Goal: Book appointment/travel/reservation

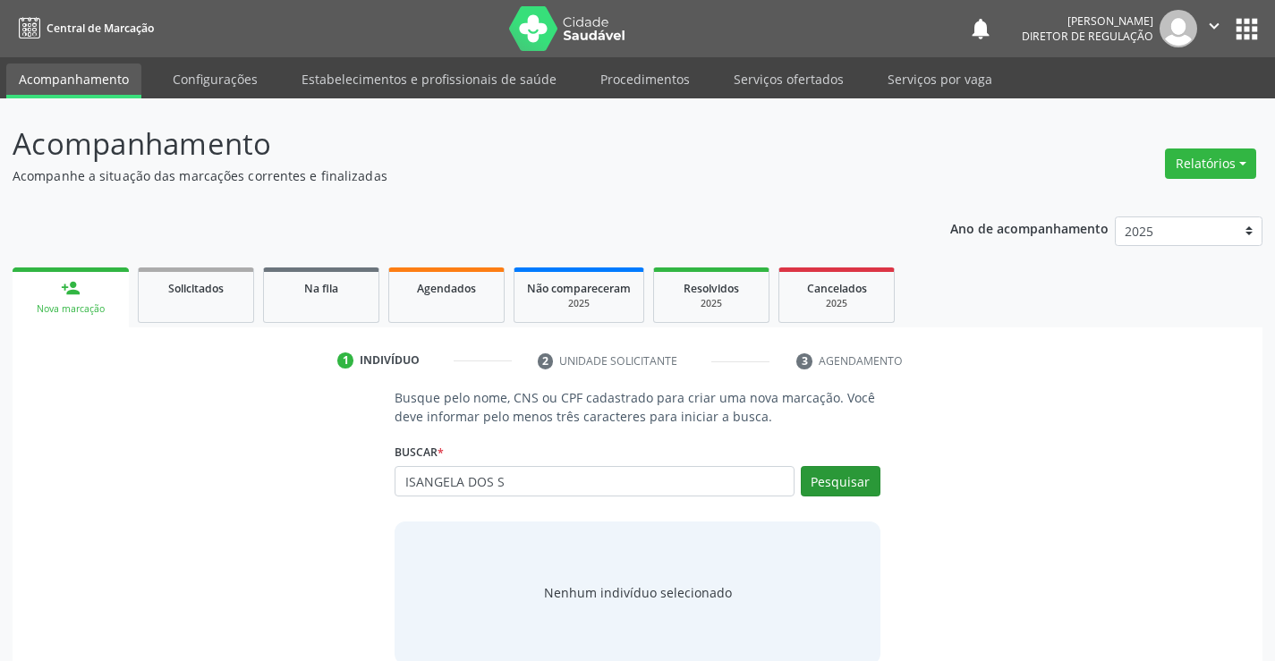
type input "ISANGELA DOS S"
click at [856, 473] on button "Pesquisar" at bounding box center [841, 481] width 80 height 30
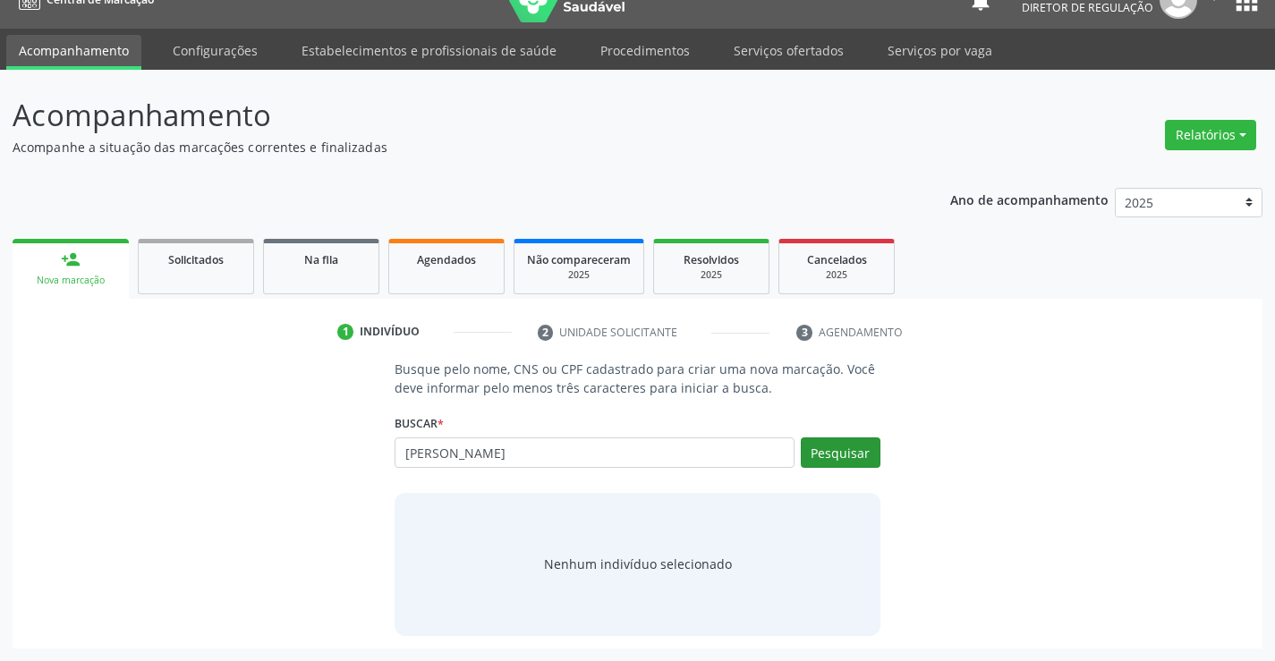
type input "ISANGELA MARTINS"
click at [856, 461] on button "Pesquisar" at bounding box center [841, 453] width 80 height 30
type input "ISANGELA MARTINS"
click at [970, 361] on div "Busque pelo nome, CNS ou CPF cadastrado para criar uma nova marcação. Você deve…" at bounding box center [637, 498] width 1225 height 276
click at [537, 460] on input "ISANGELA MARTINS" at bounding box center [594, 453] width 399 height 30
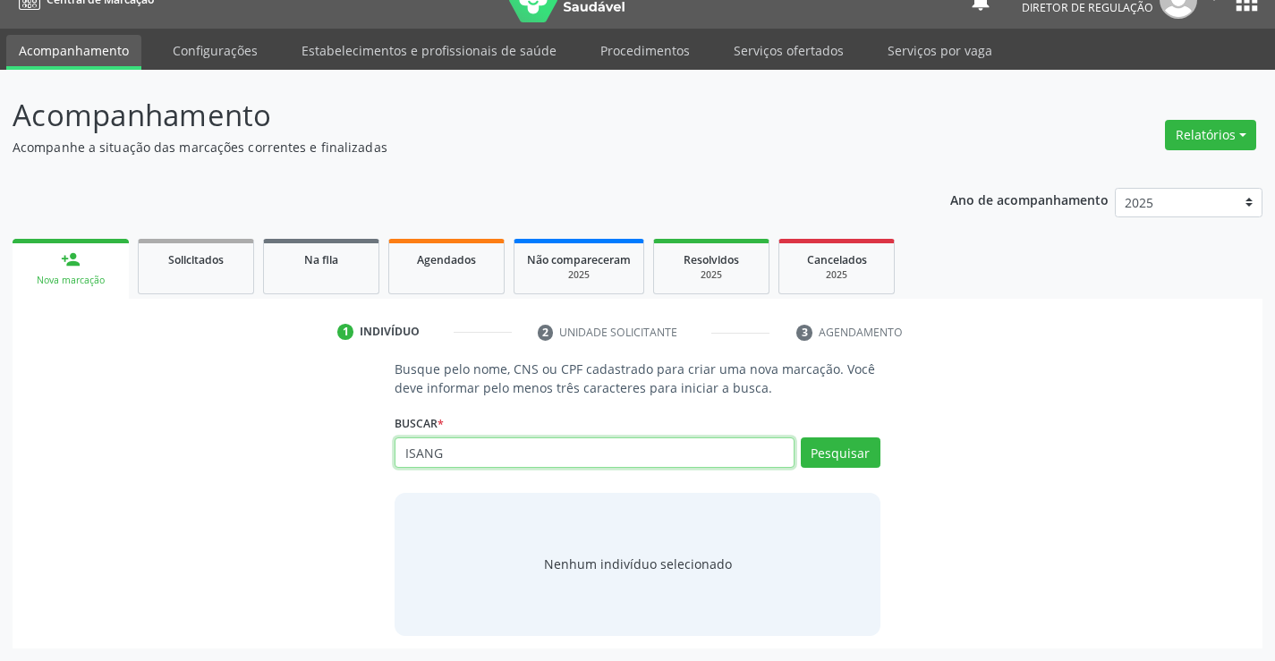
type input "ISANG"
click at [740, 47] on link "Serviços ofertados" at bounding box center [788, 50] width 135 height 31
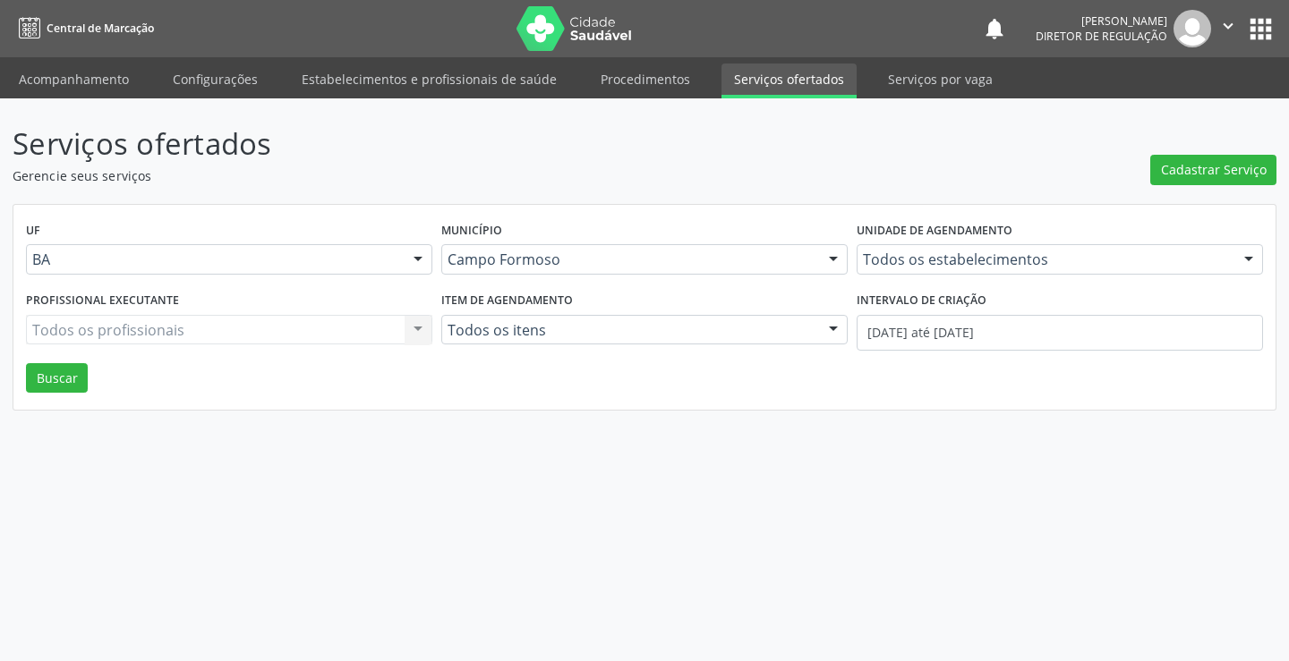
click at [920, 257] on div "Todos os estabelecimentos Todos os estabelecimentos Academia da Saude Analise D…" at bounding box center [1060, 259] width 406 height 30
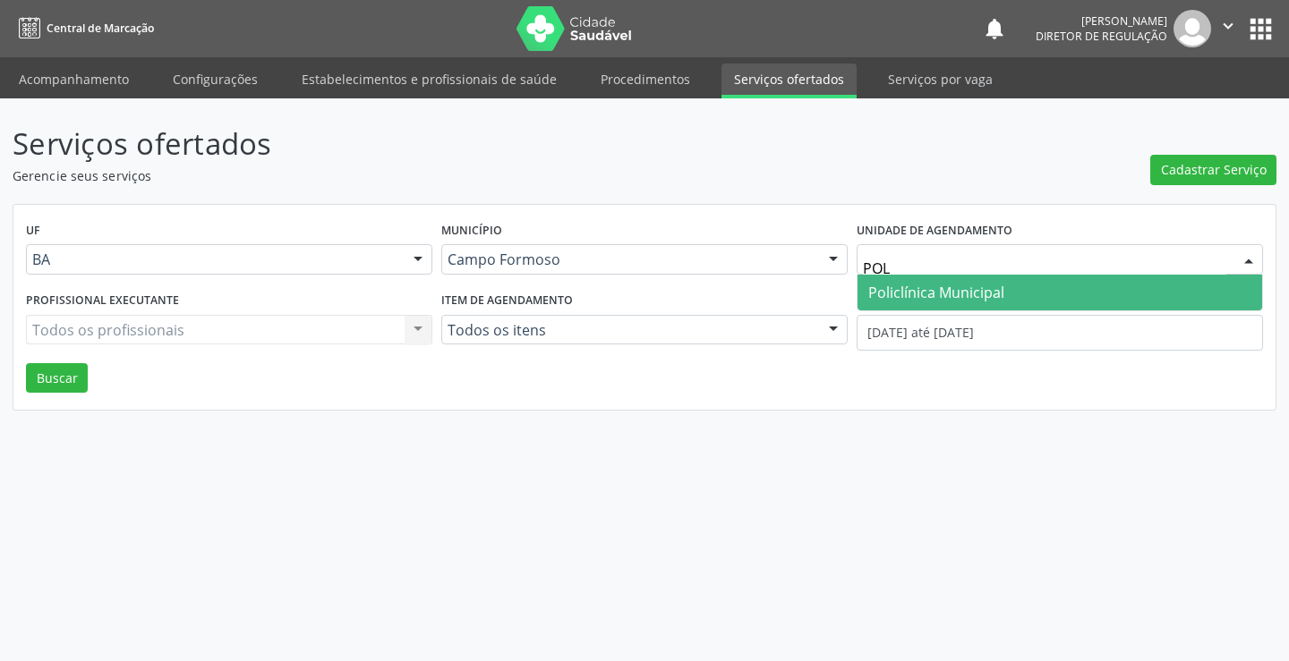
type input "POLI"
click at [919, 298] on span "Policlínica Municipal" at bounding box center [936, 293] width 136 height 20
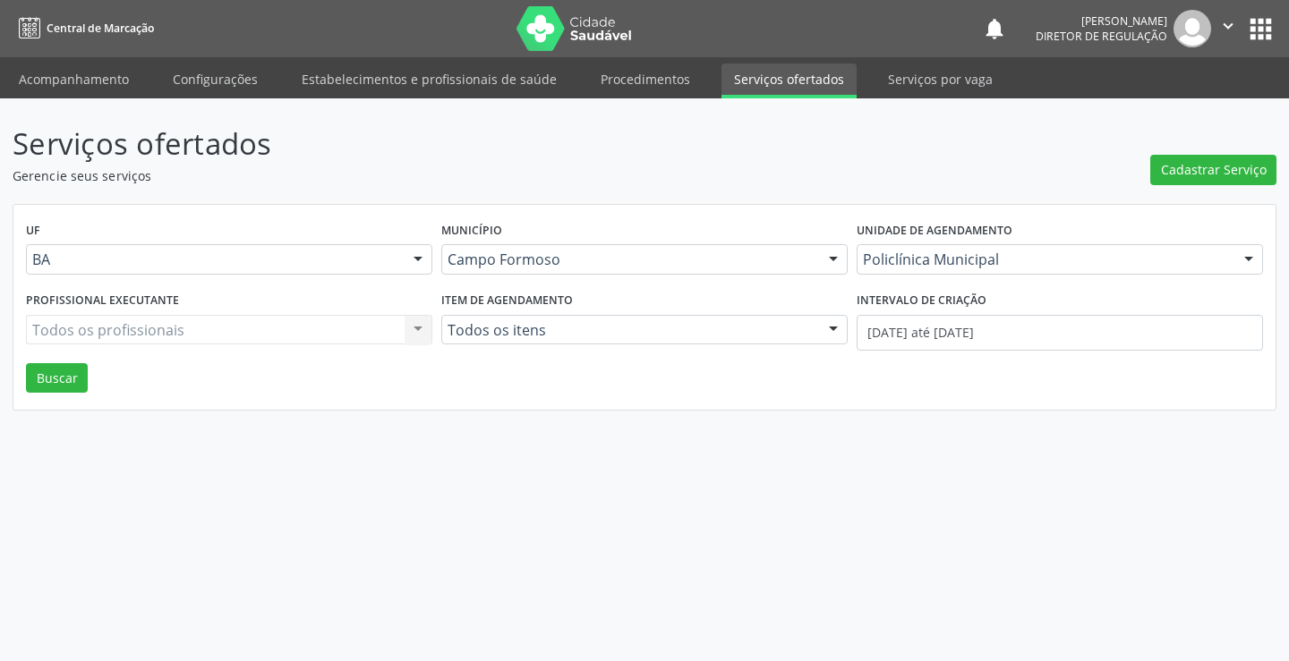
click at [219, 327] on div "Todos os profissionais Todos os profissionais Nenhum resultado encontrado para:…" at bounding box center [229, 330] width 406 height 30
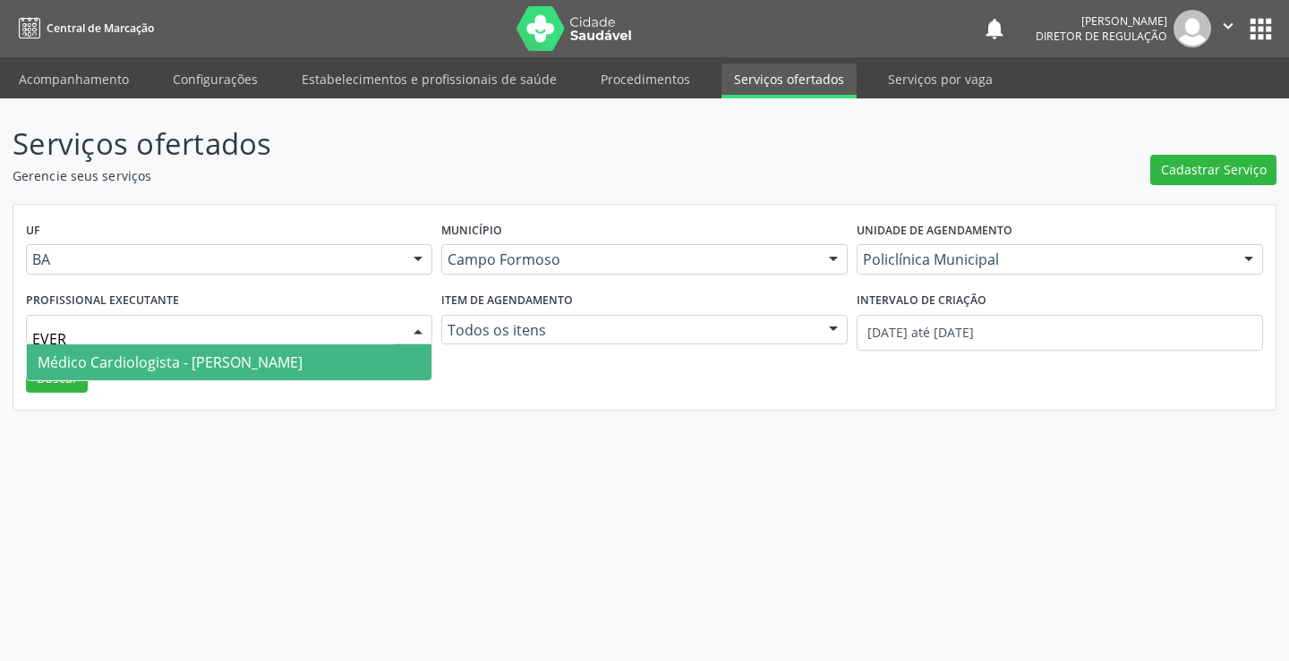
type input "EVERS"
drag, startPoint x: 221, startPoint y: 356, endPoint x: 765, endPoint y: 320, distance: 545.4
click at [221, 357] on span "Médico Cardiologista - Everson Marcos Matt" at bounding box center [170, 363] width 265 height 20
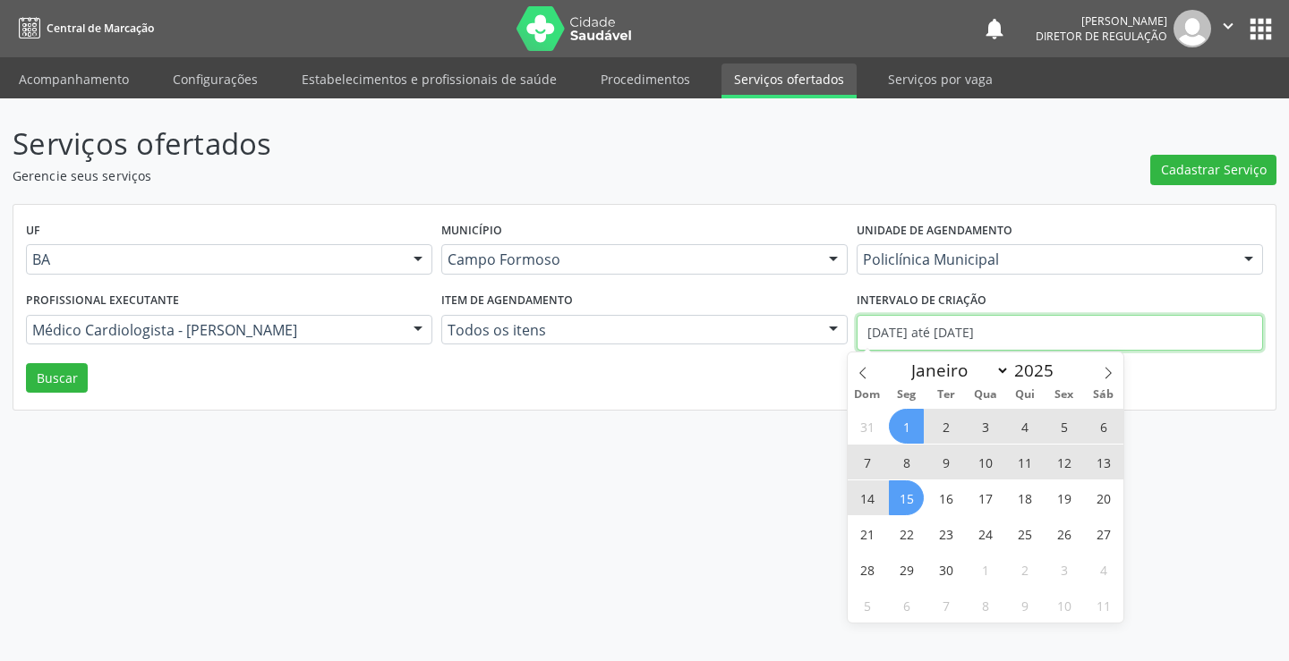
click at [893, 320] on input "01/09/2025 até 15/09/2025" at bounding box center [1060, 333] width 406 height 36
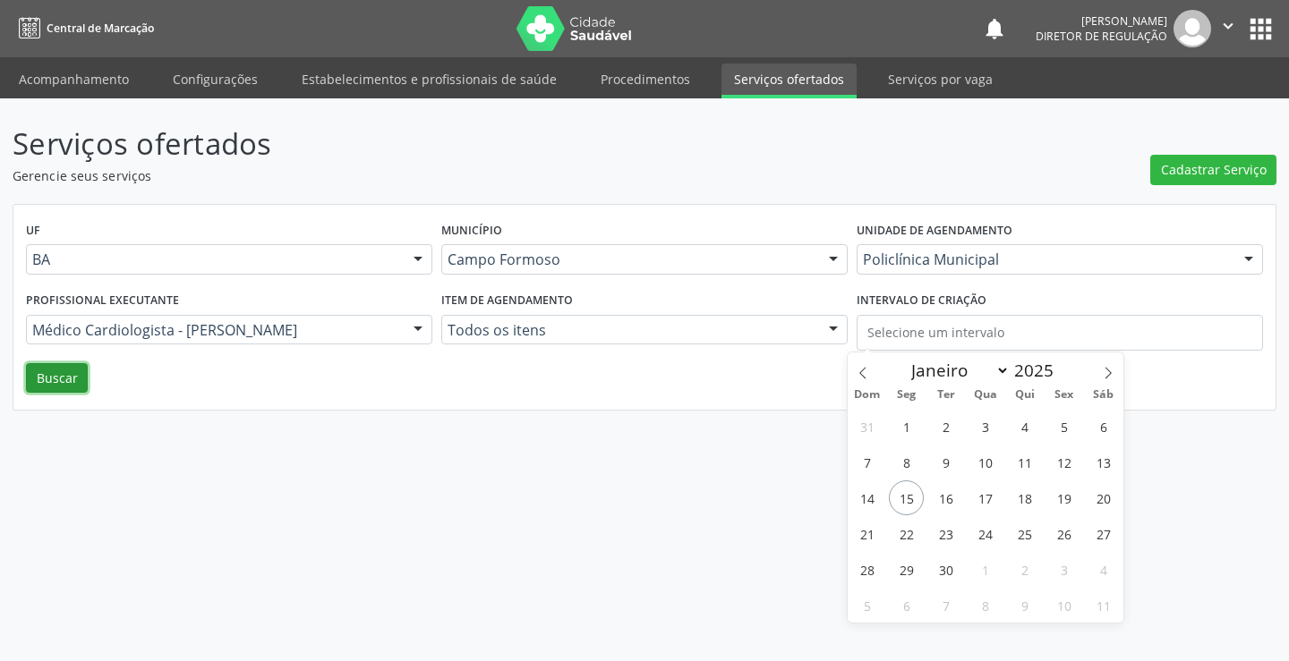
click at [73, 379] on button "Buscar" at bounding box center [57, 378] width 62 height 30
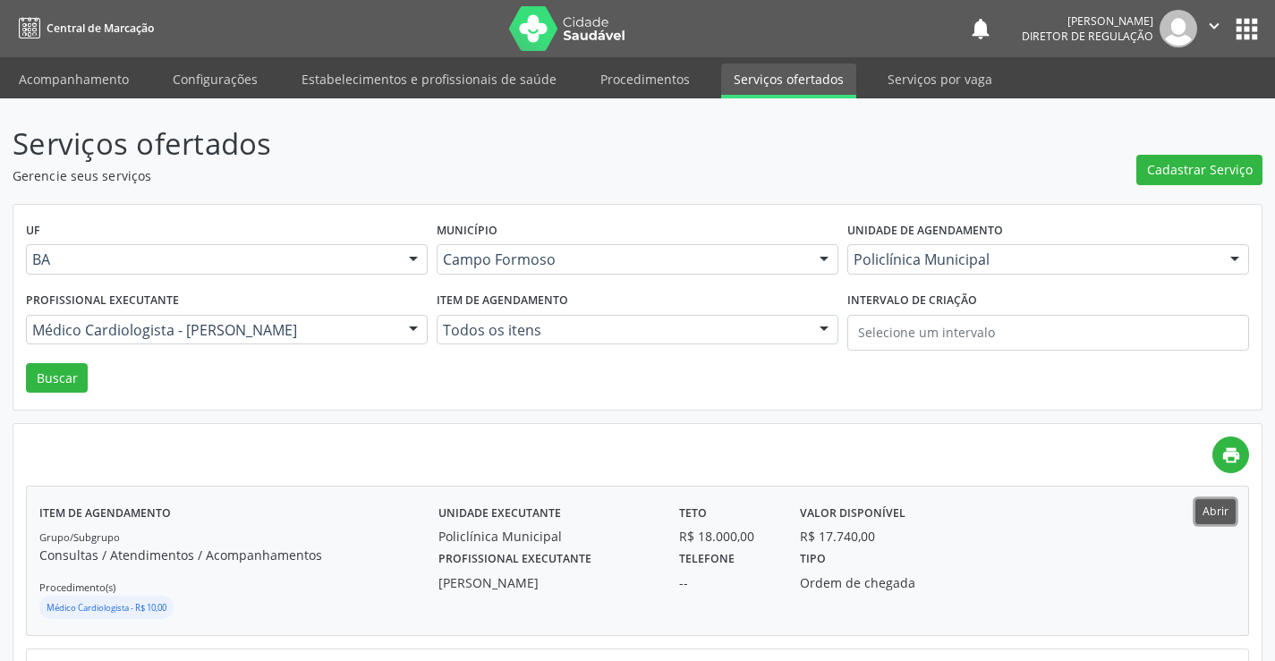
click at [1211, 513] on button "Abrir" at bounding box center [1216, 511] width 40 height 24
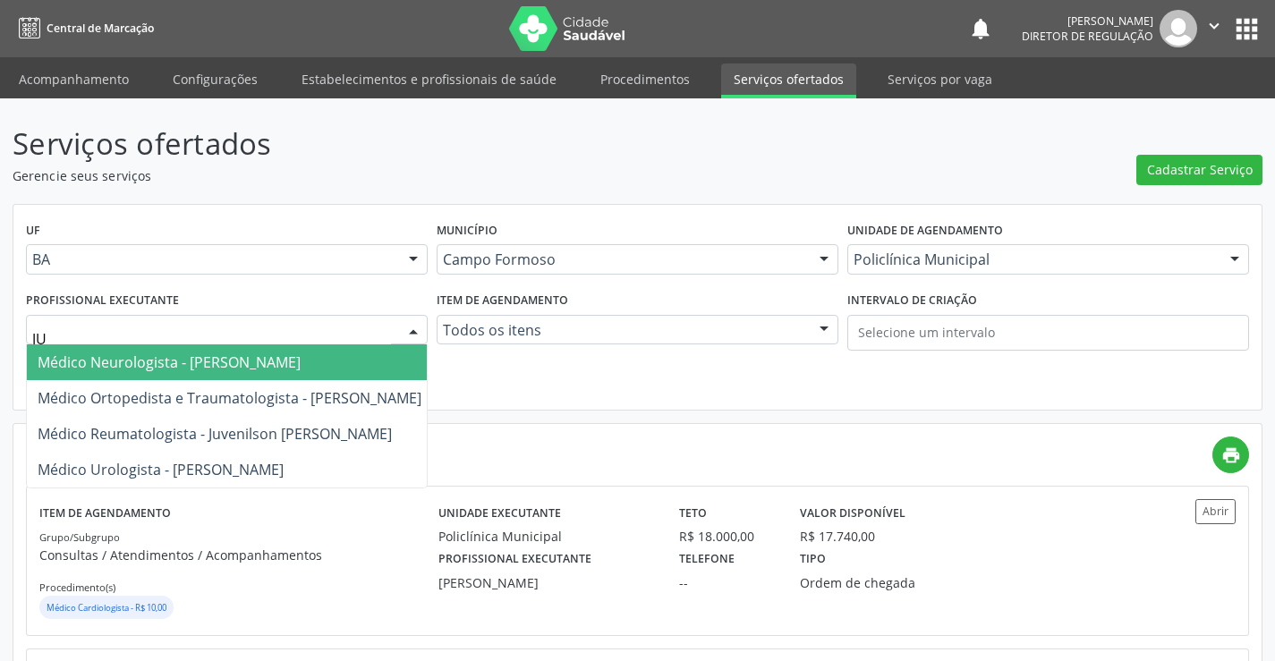
type input "JUV"
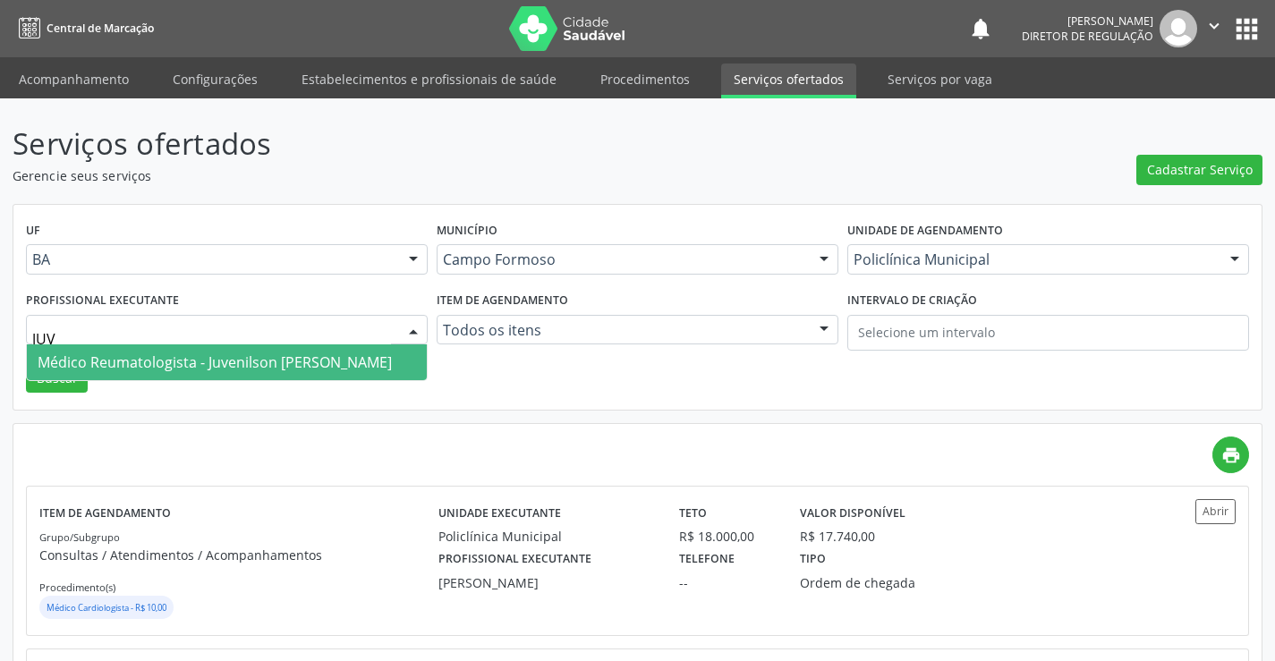
click at [173, 362] on span "Médico Reumatologista - Juvenilson Jose de Sa Andrade" at bounding box center [215, 363] width 354 height 20
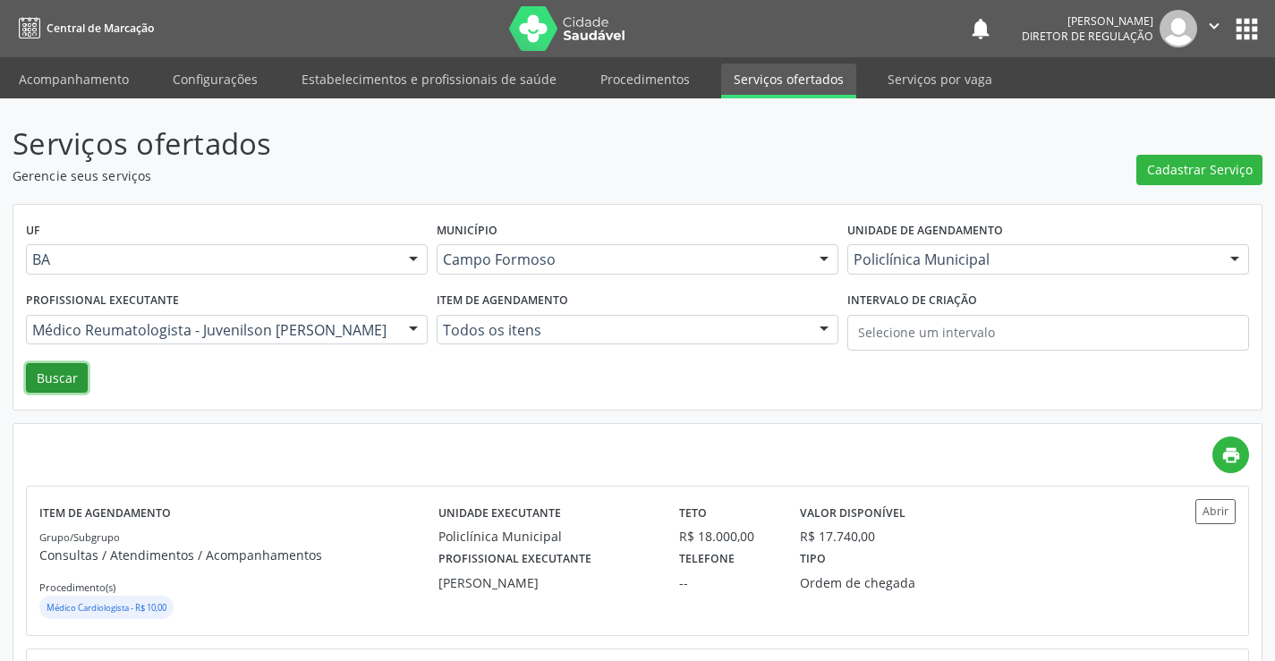
click at [66, 380] on button "Buscar" at bounding box center [57, 378] width 62 height 30
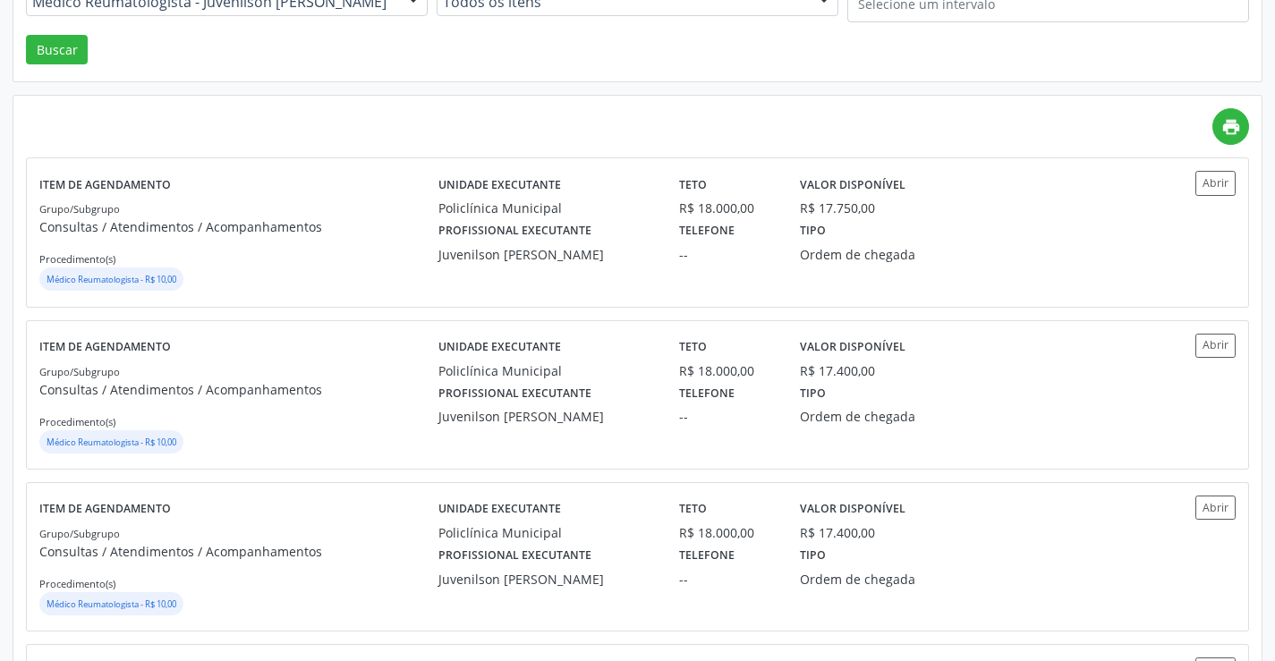
scroll to position [358, 0]
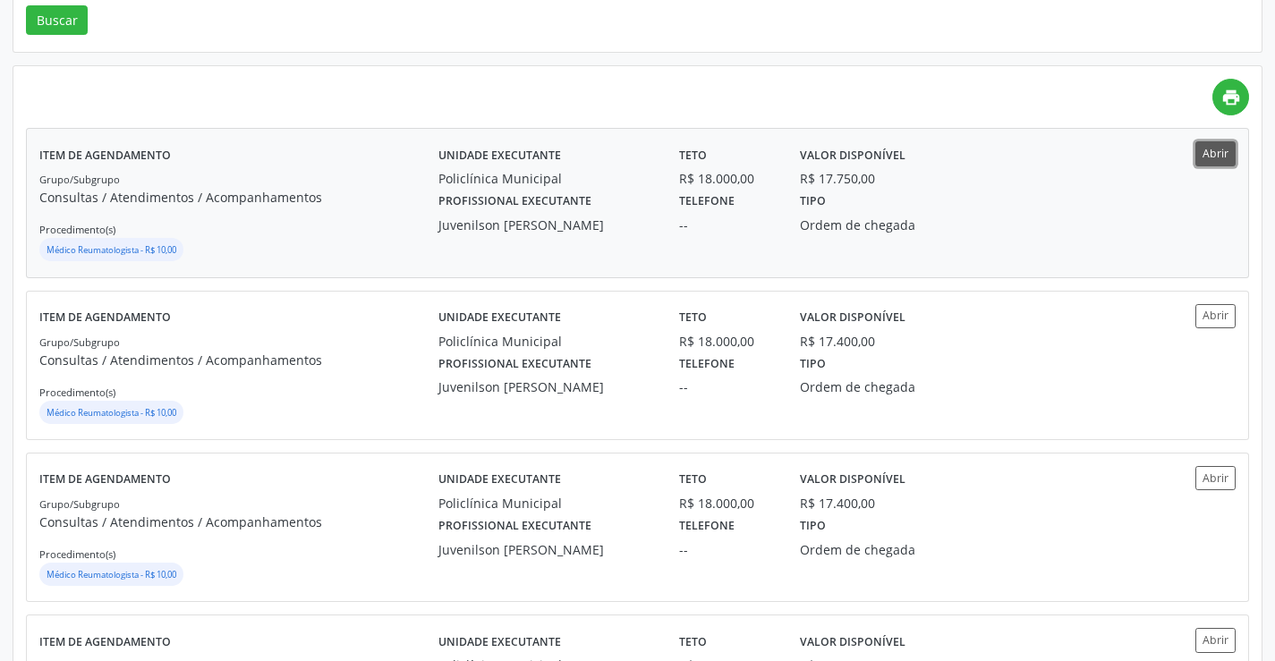
click at [1233, 163] on button "Abrir" at bounding box center [1216, 153] width 40 height 24
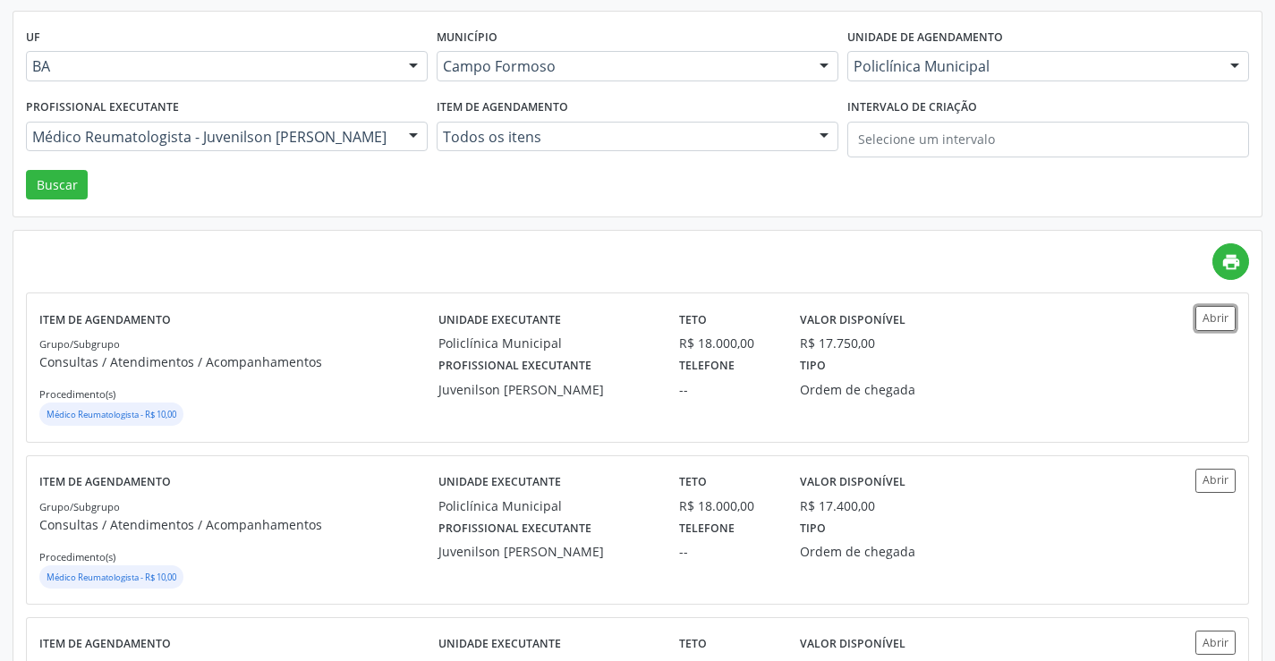
scroll to position [0, 0]
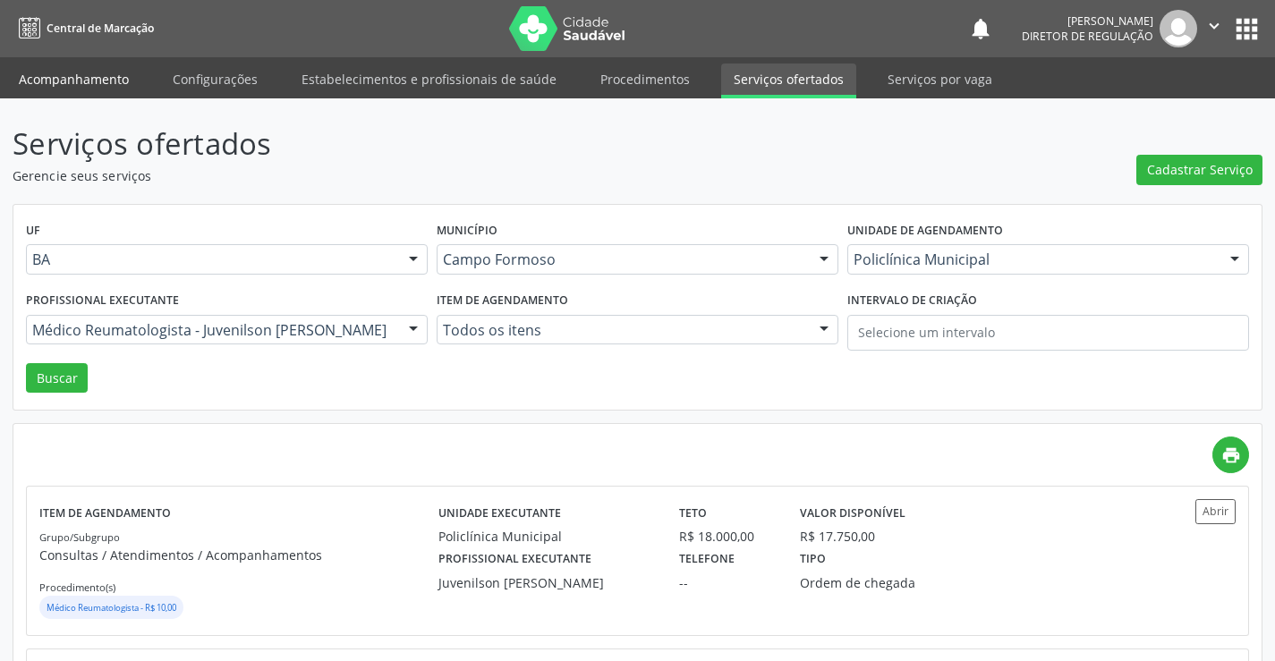
click at [34, 76] on link "Acompanhamento" at bounding box center [73, 79] width 135 height 31
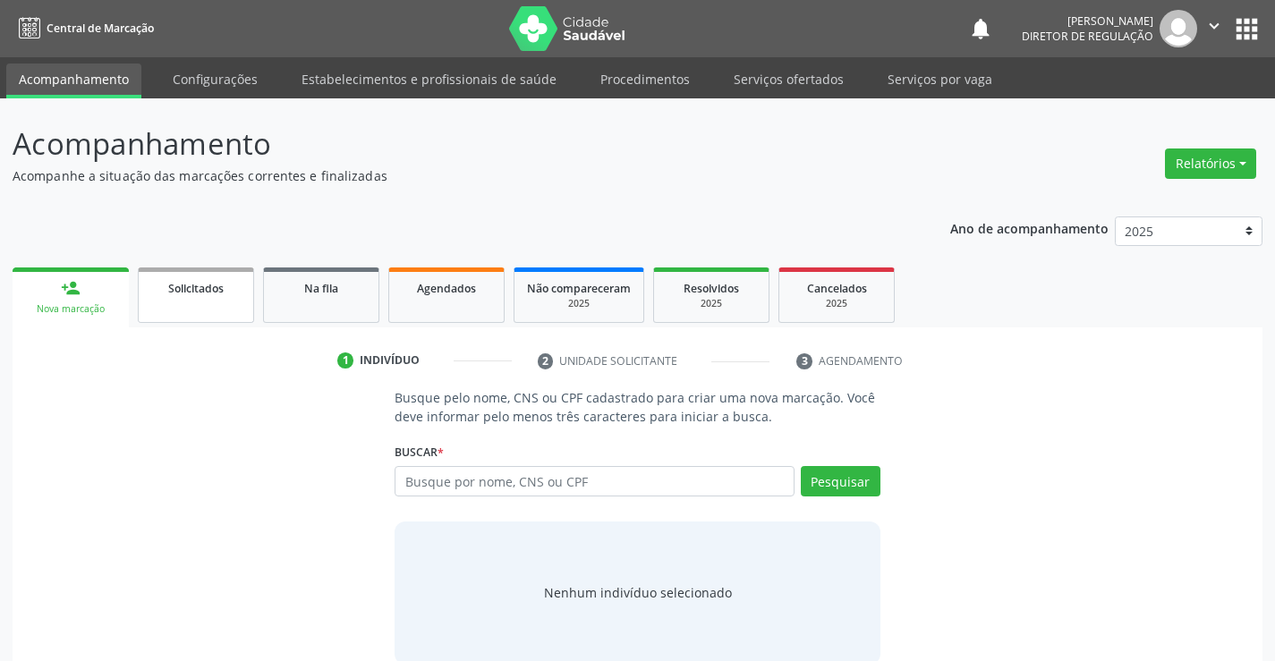
click at [179, 310] on link "Solicitados" at bounding box center [196, 295] width 116 height 55
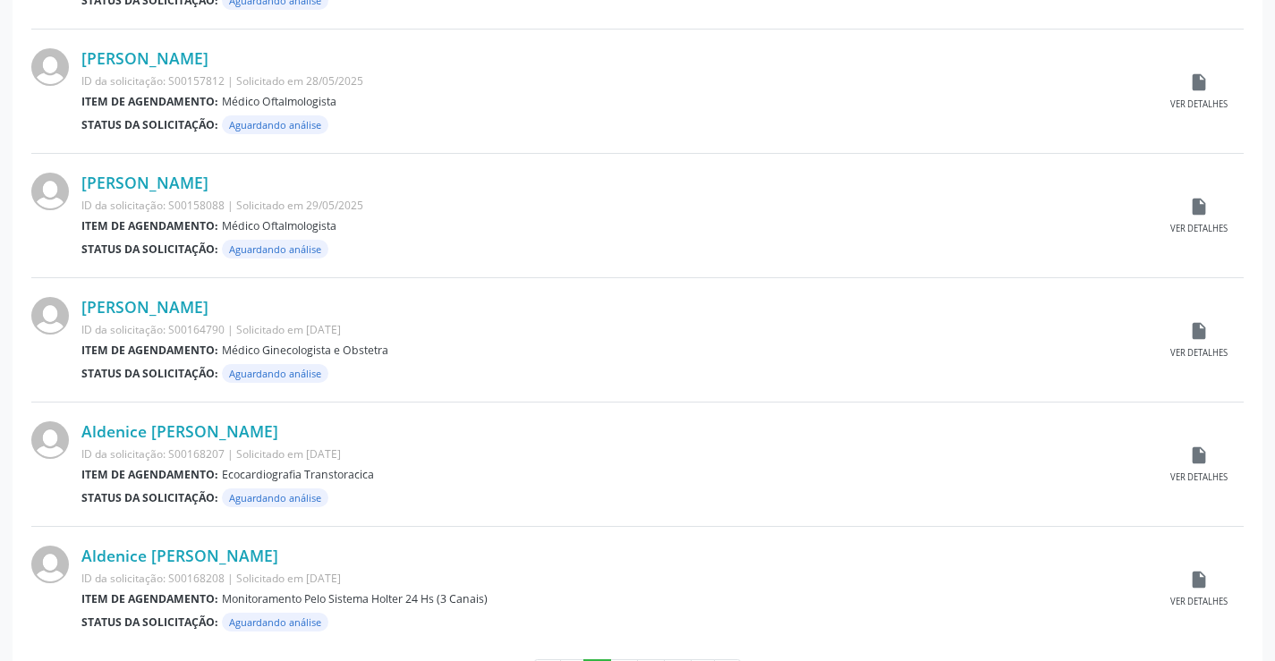
scroll to position [1765, 0]
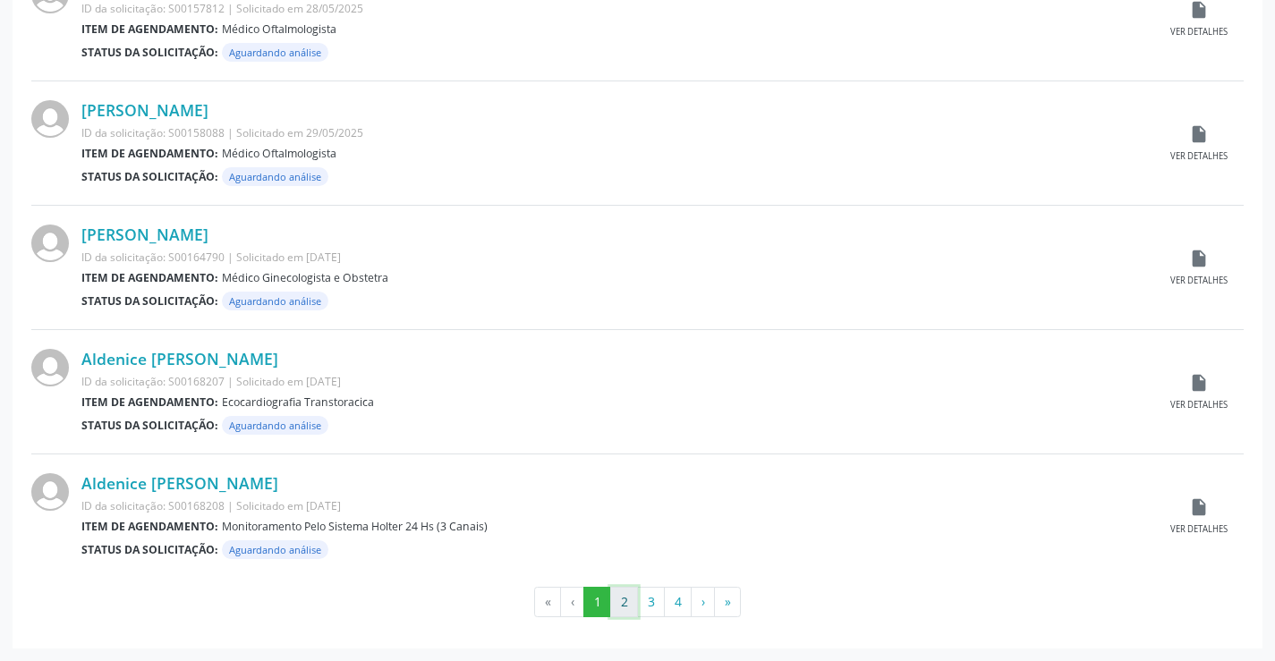
click at [625, 610] on button "2" at bounding box center [624, 602] width 28 height 30
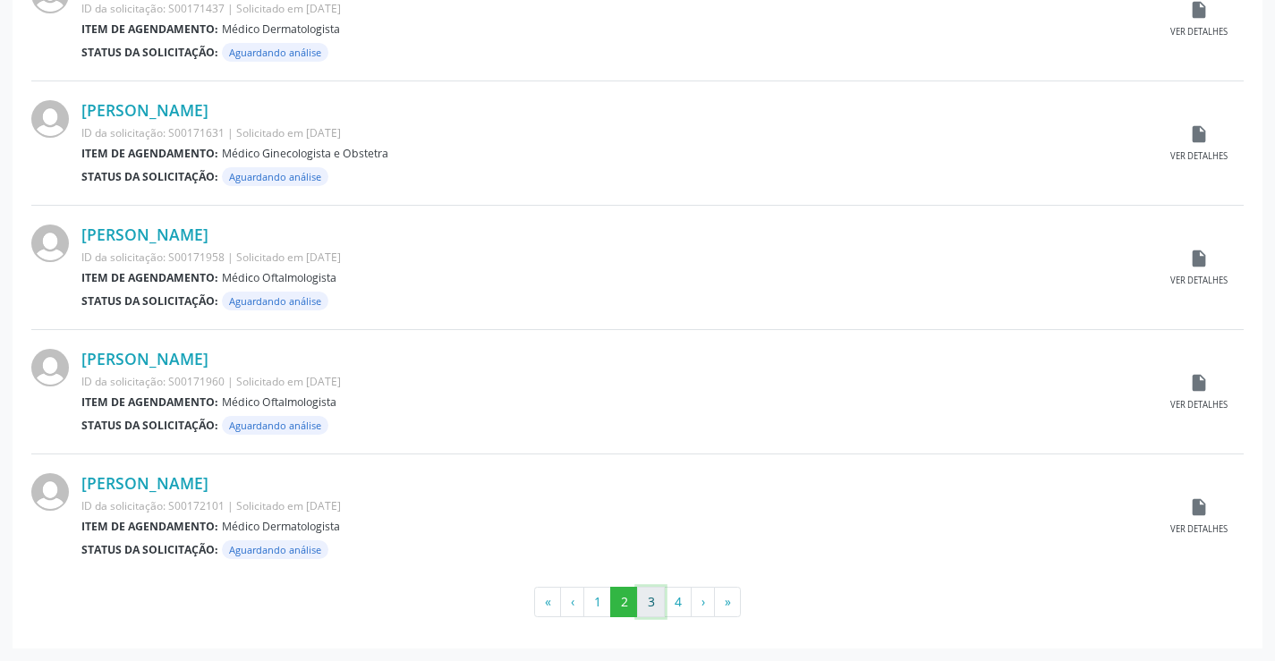
click at [659, 607] on button "3" at bounding box center [651, 602] width 28 height 30
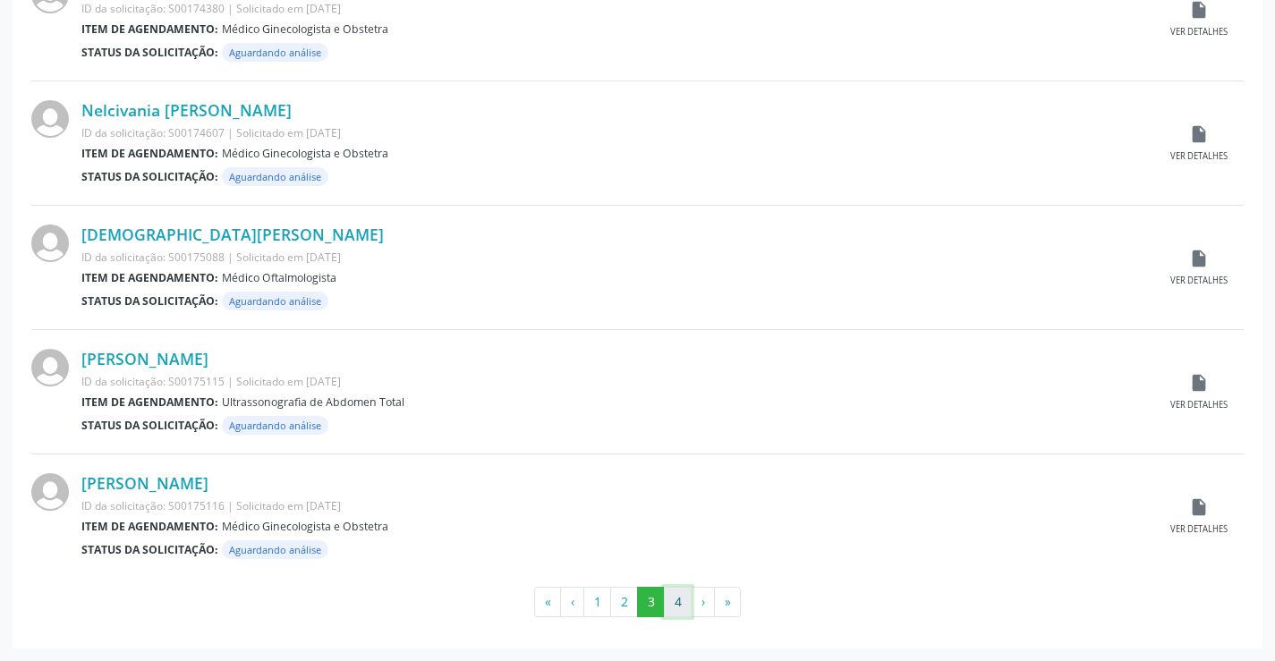
click at [679, 609] on button "4" at bounding box center [678, 602] width 28 height 30
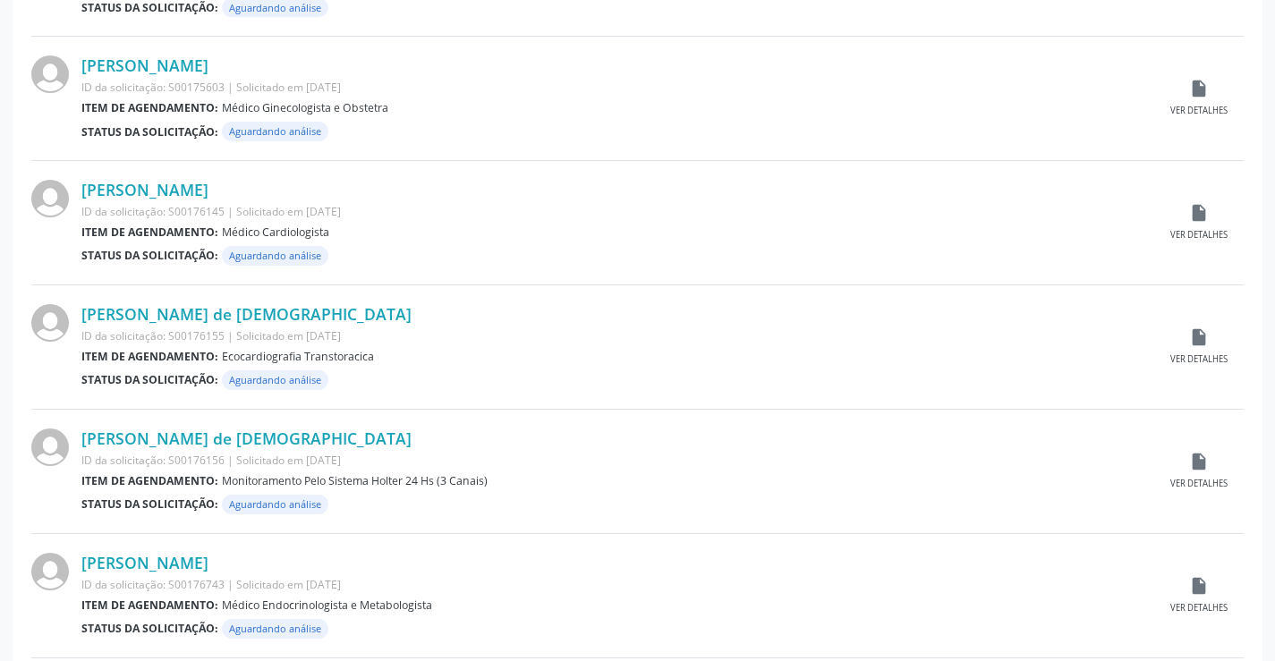
scroll to position [985, 0]
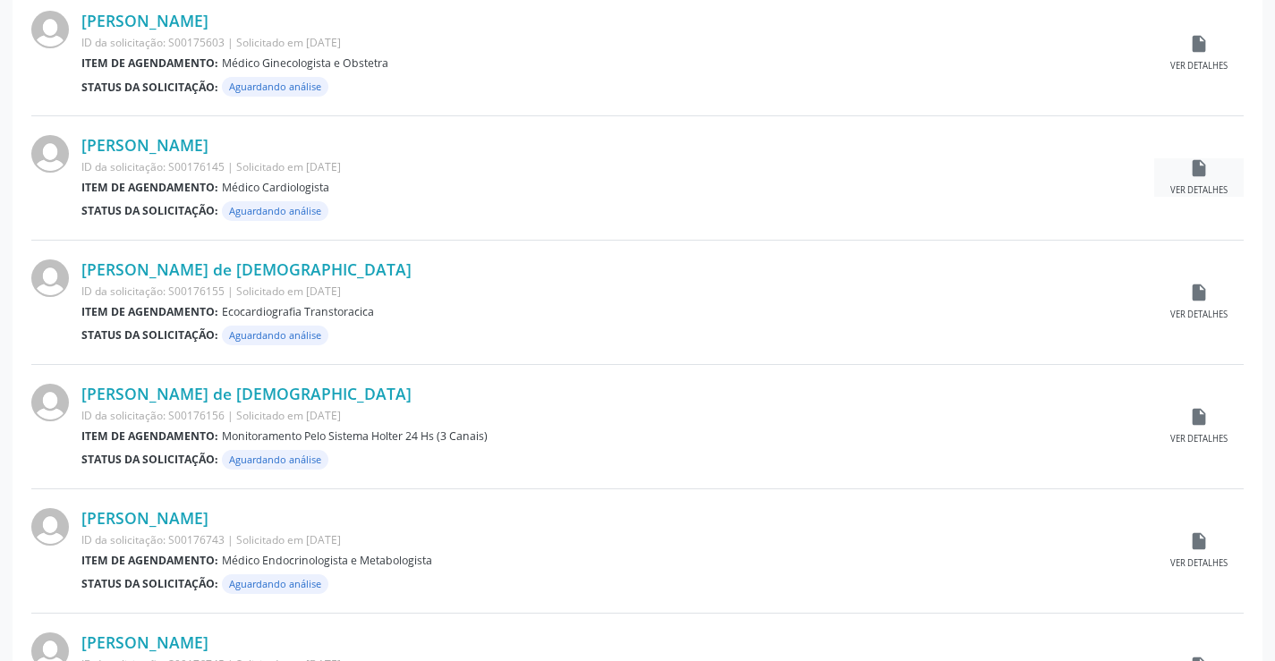
click at [1209, 177] on div "insert_drive_file Ver detalhes" at bounding box center [1200, 177] width 90 height 38
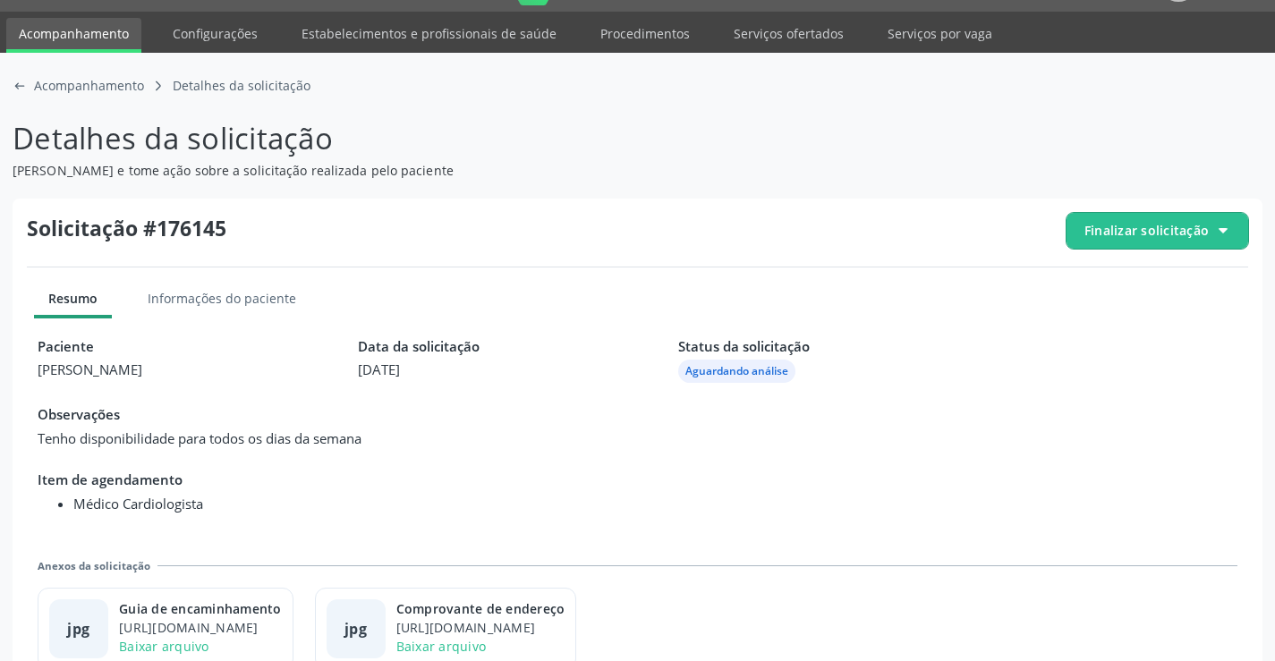
scroll to position [81, 0]
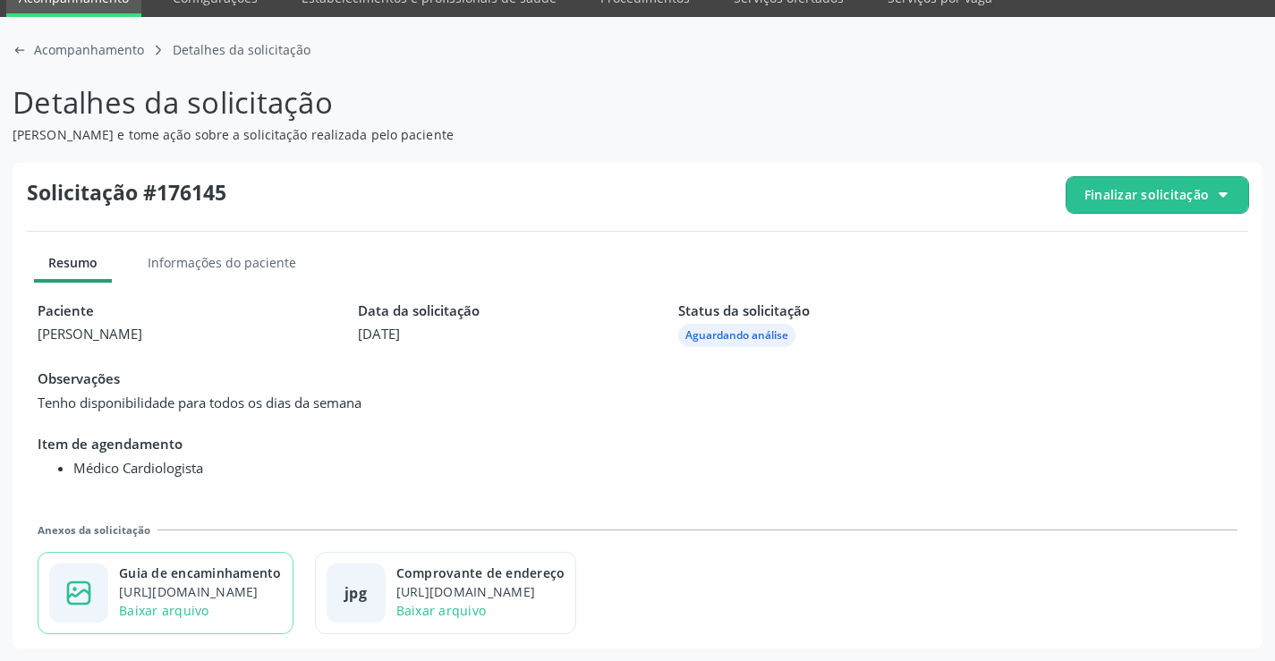
click at [269, 568] on div "Guia de encaminhamento" at bounding box center [200, 573] width 163 height 19
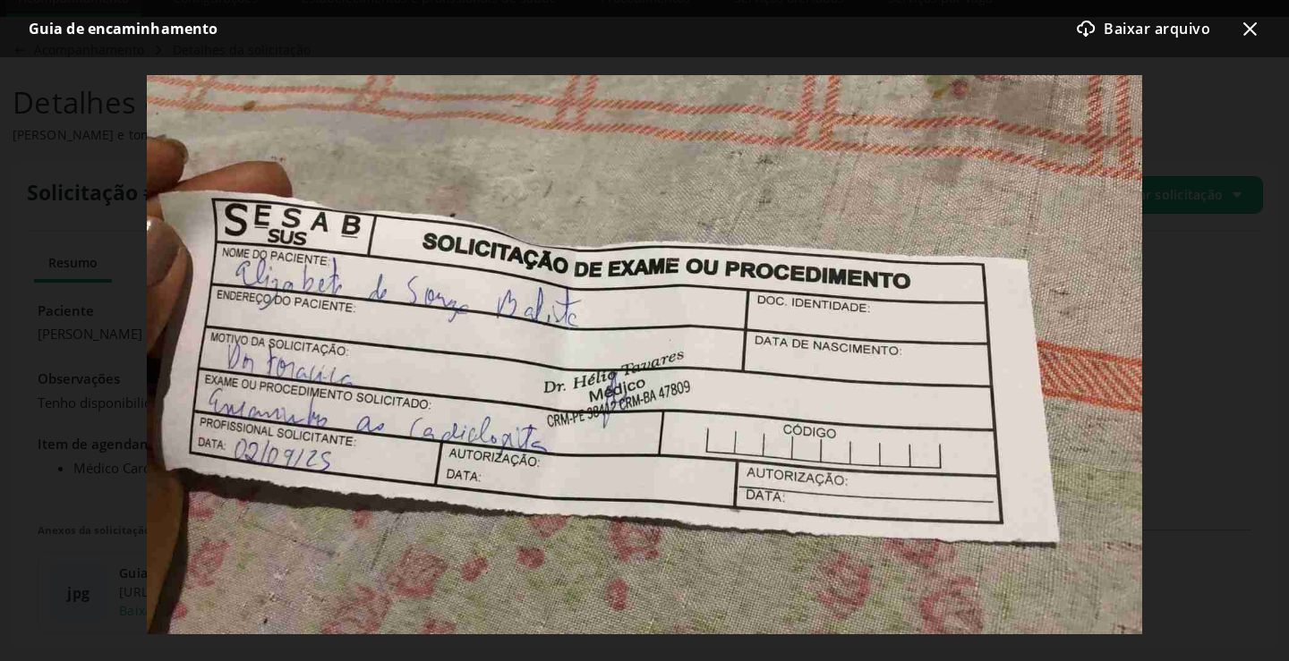
click at [1241, 34] on icon "x-outline icon" at bounding box center [1249, 28] width 21 height 21
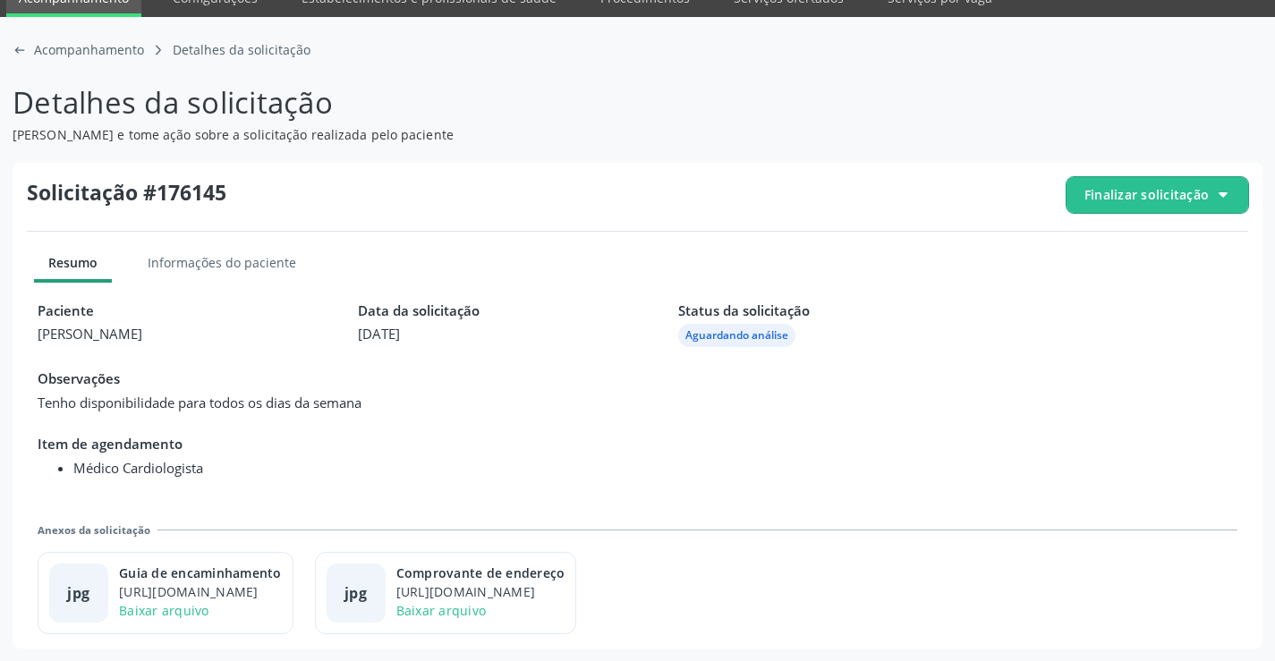
click at [1198, 202] on span "Finalizar solicitação" at bounding box center [1147, 194] width 124 height 19
click at [1099, 291] on icon "check-outline icon" at bounding box center [1091, 295] width 20 height 20
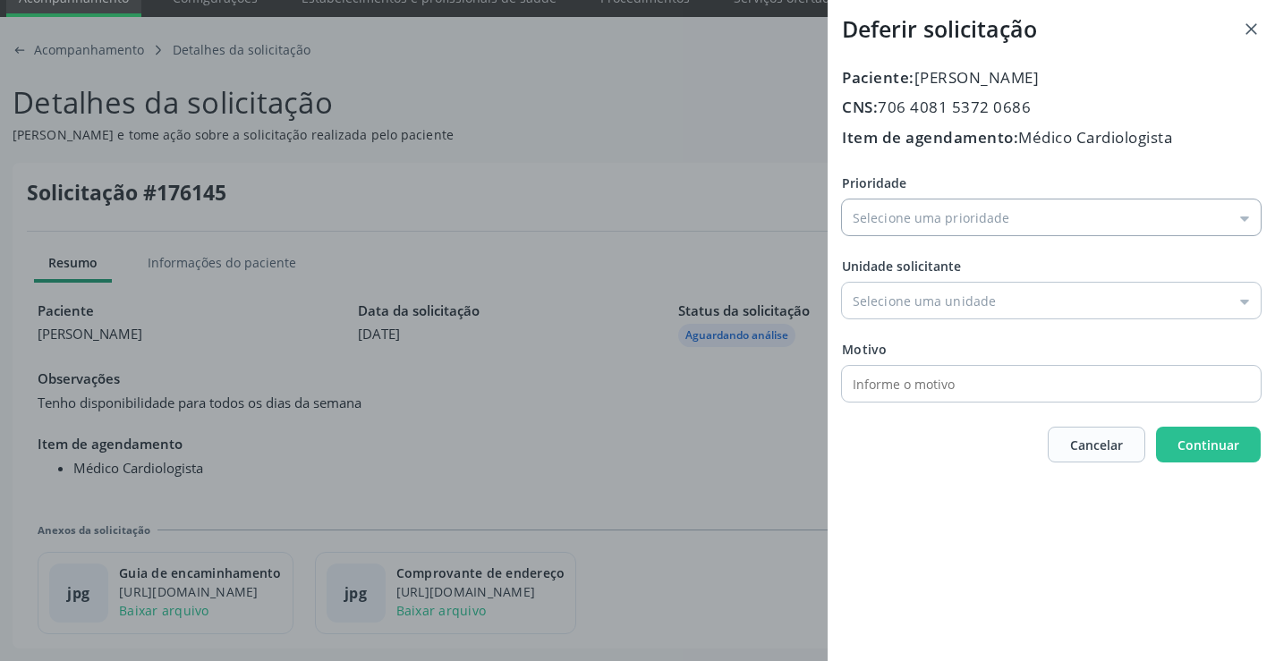
click at [925, 225] on input "Prioridade" at bounding box center [1051, 218] width 419 height 36
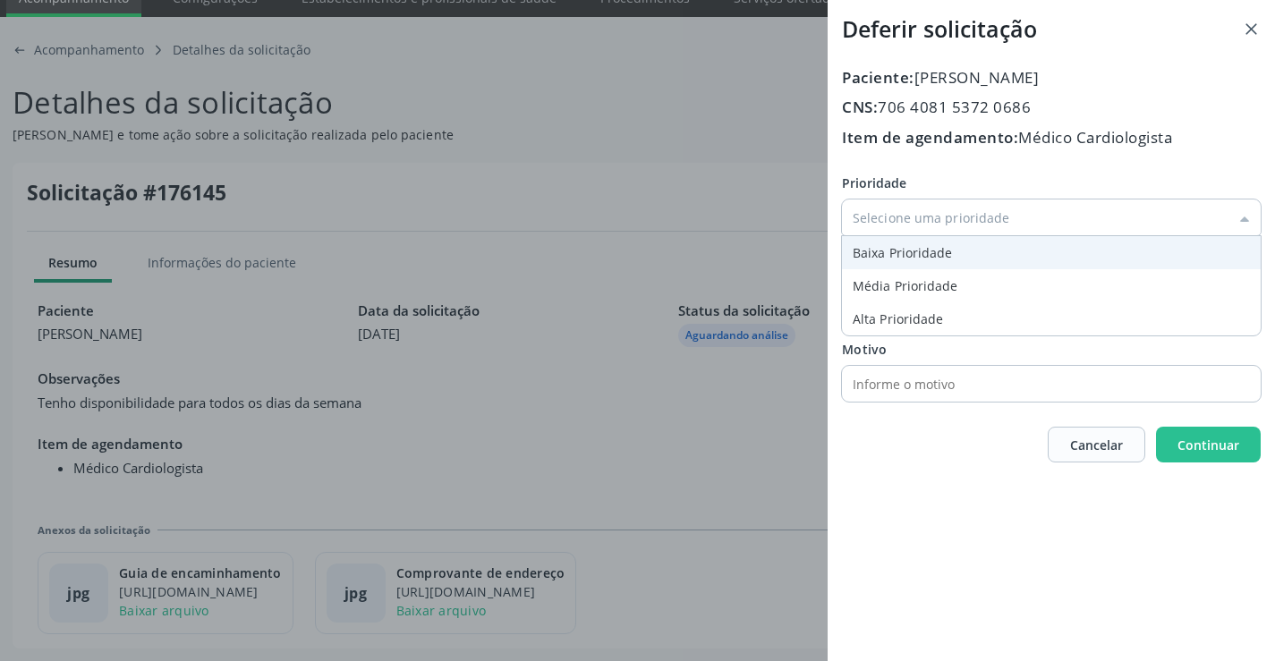
type input "Baixa Prioridade"
click at [876, 248] on div "Prioridade Baixa Prioridade Baixa Prioridade Média Prioridade Alta Prioridade U…" at bounding box center [1051, 288] width 419 height 228
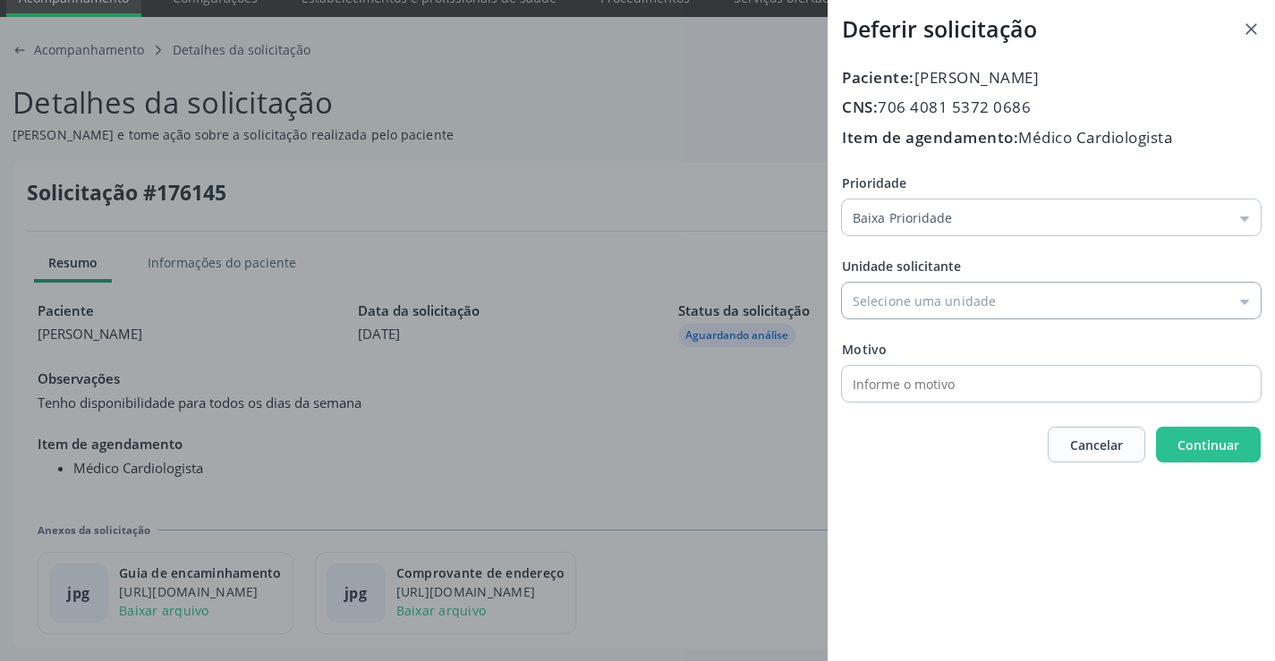
drag, startPoint x: 900, startPoint y: 303, endPoint x: 923, endPoint y: 363, distance: 64.8
click at [900, 303] on input "Prioridade" at bounding box center [1051, 301] width 419 height 36
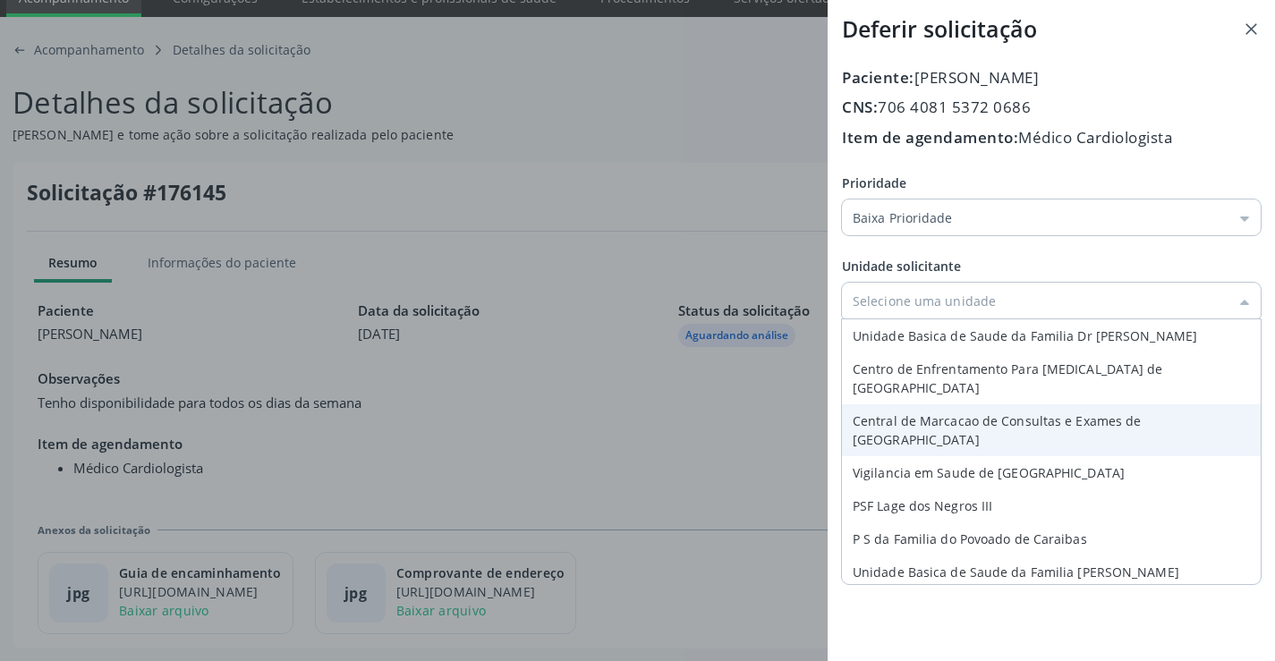
type input "Central de Marcacao de Consultas e Exames de Campo Formoso"
click at [925, 401] on div "Prioridade Baixa Prioridade Baixa Prioridade Média Prioridade Alta Prioridade U…" at bounding box center [1051, 288] width 419 height 228
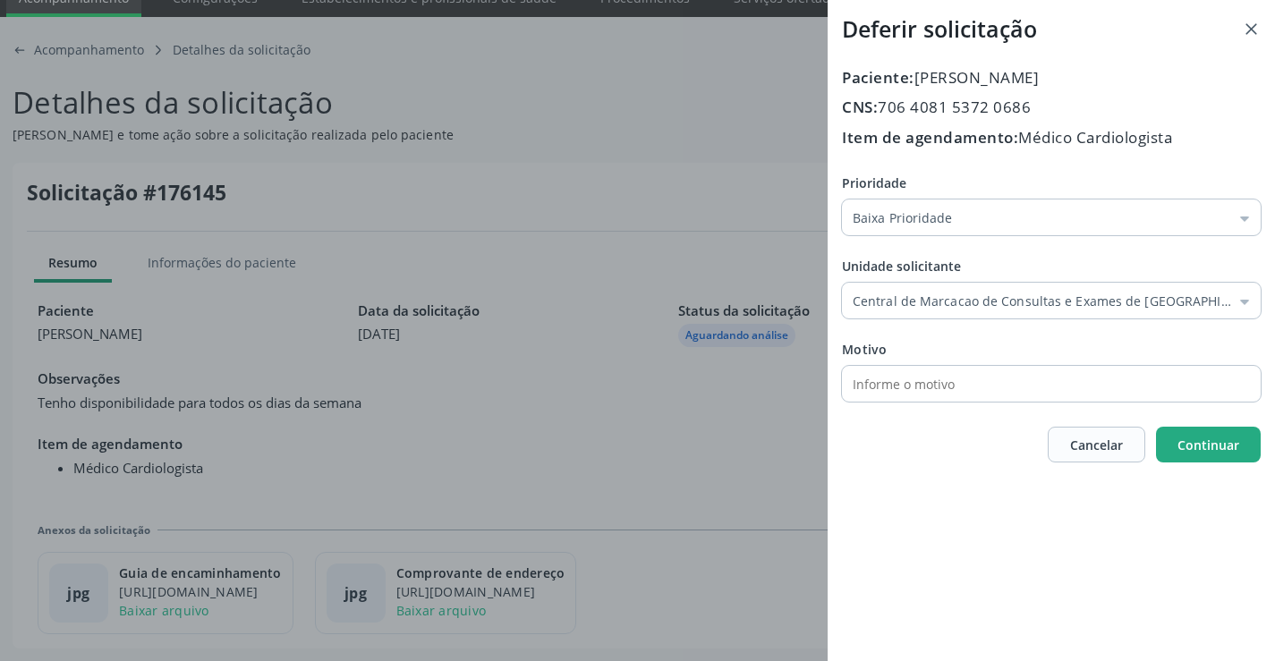
click at [1232, 456] on button "Continuar" at bounding box center [1208, 445] width 105 height 36
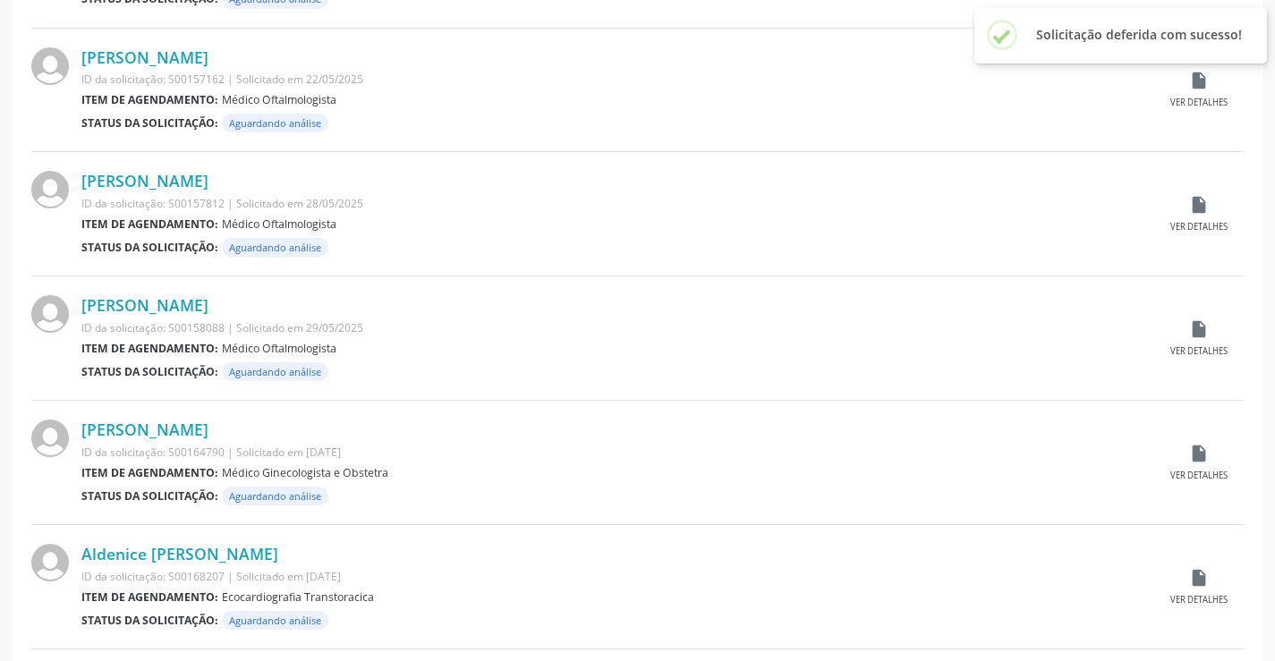
scroll to position [1765, 0]
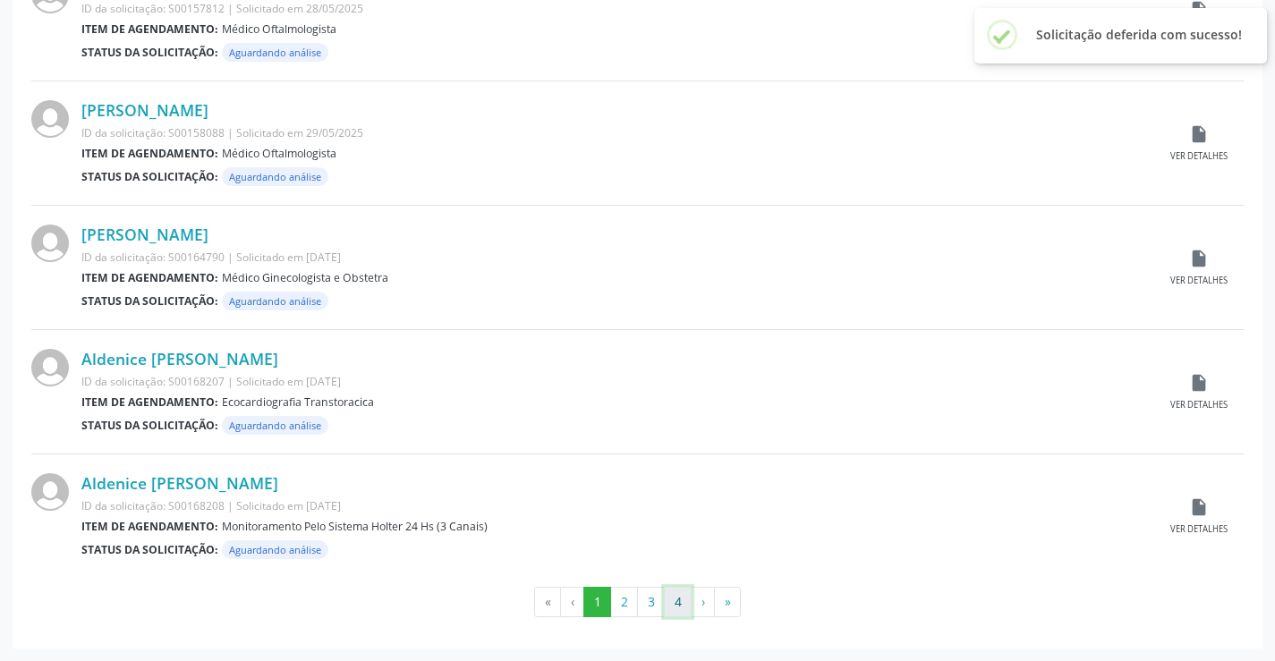
click at [673, 601] on button "4" at bounding box center [678, 602] width 28 height 30
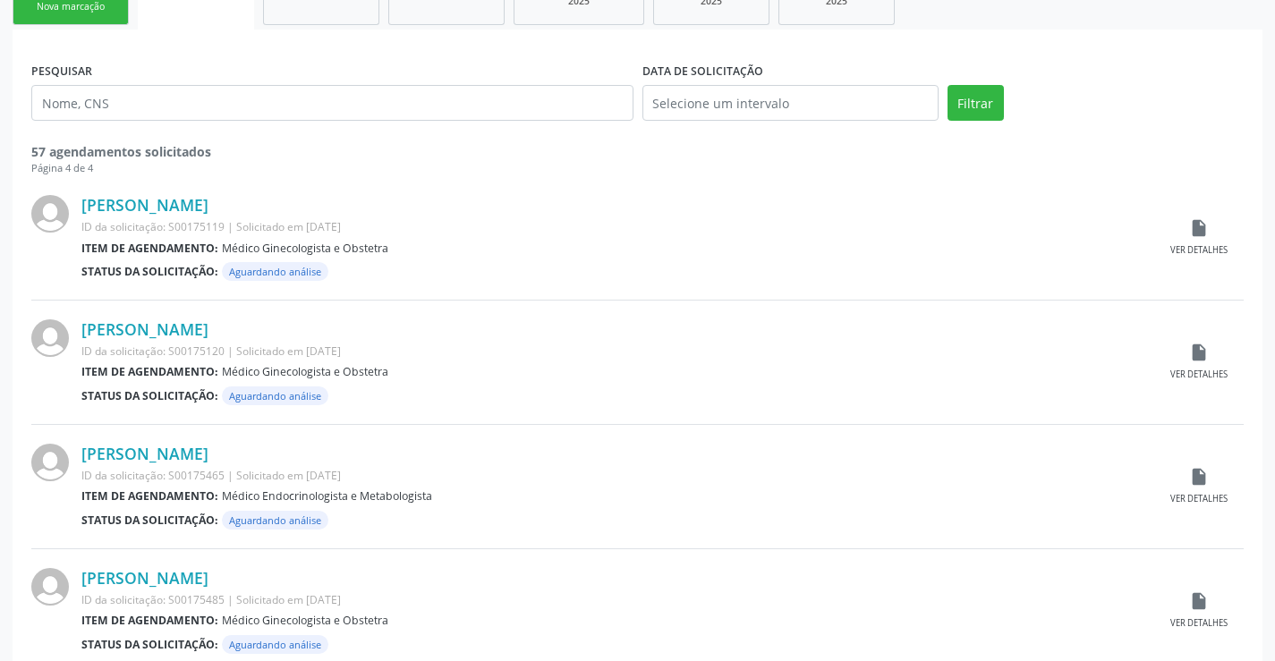
scroll to position [49, 0]
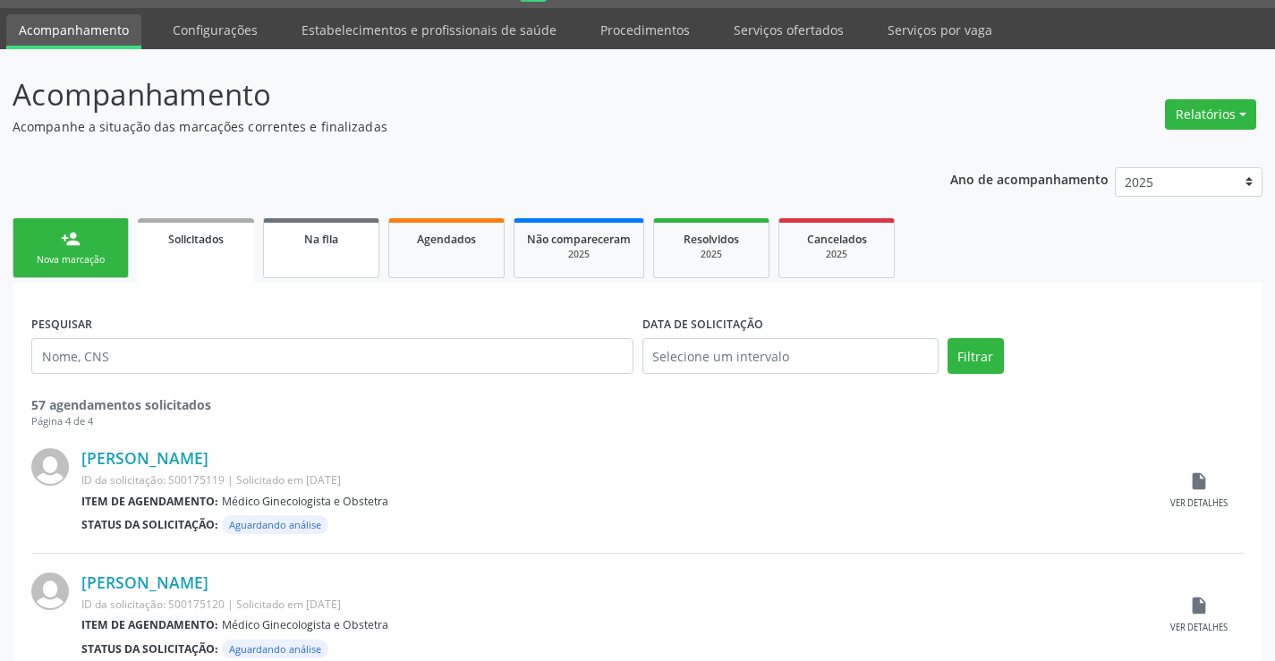
click at [337, 249] on link "Na fila" at bounding box center [321, 248] width 116 height 60
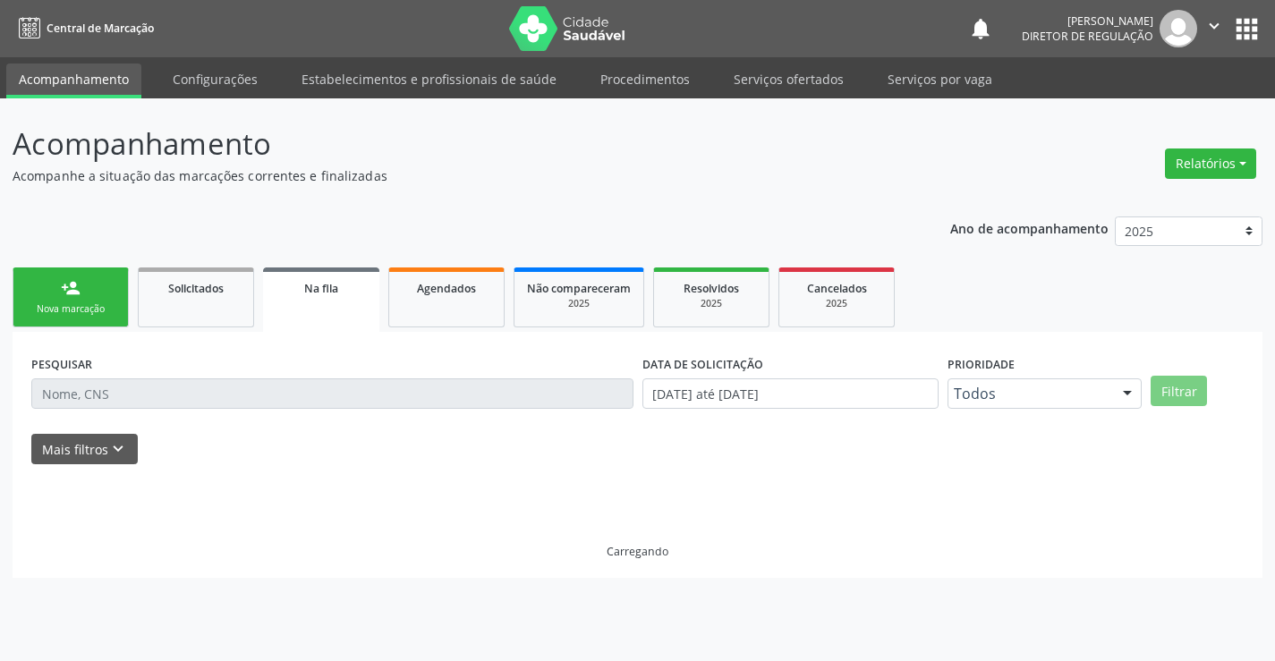
scroll to position [0, 0]
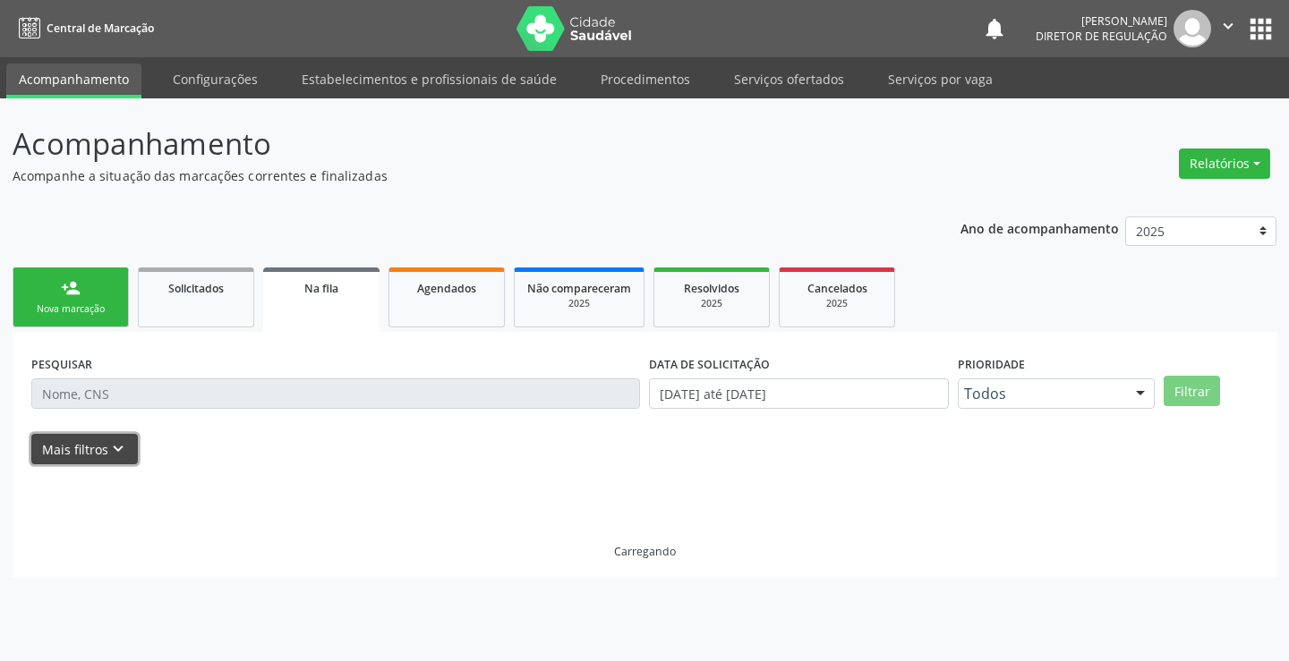
click at [81, 449] on button "Mais filtros keyboard_arrow_down" at bounding box center [84, 449] width 107 height 31
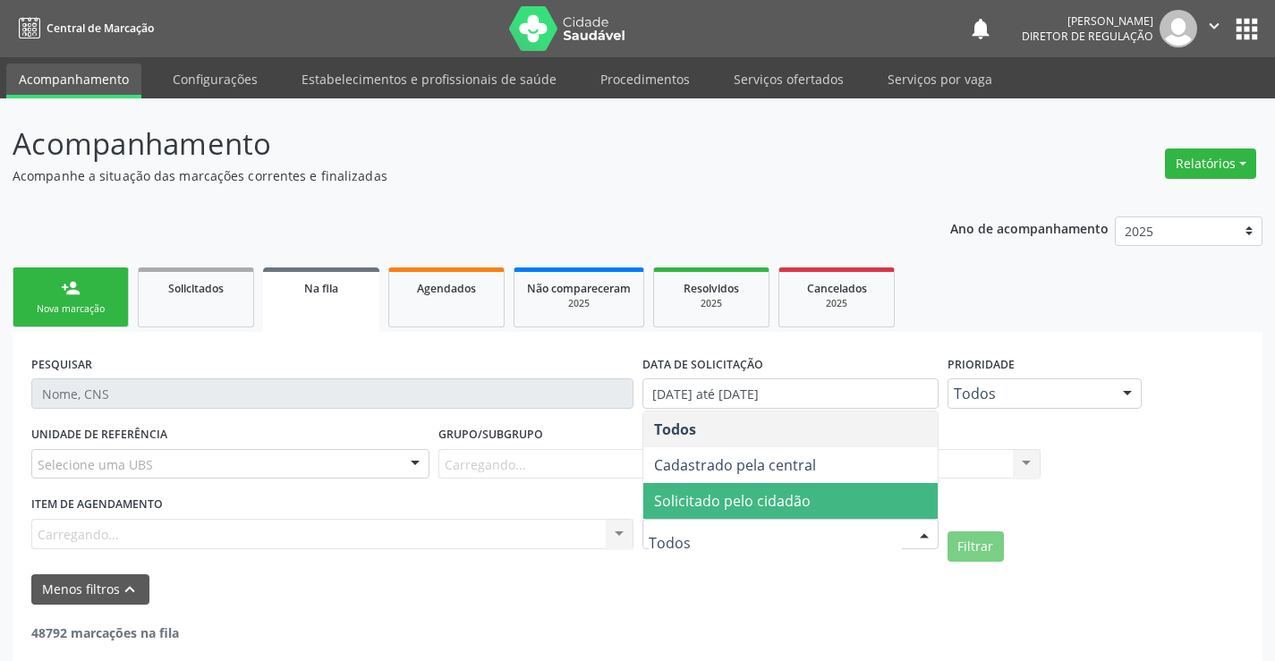
click at [812, 502] on span "Solicitado pelo cidadão" at bounding box center [791, 501] width 294 height 36
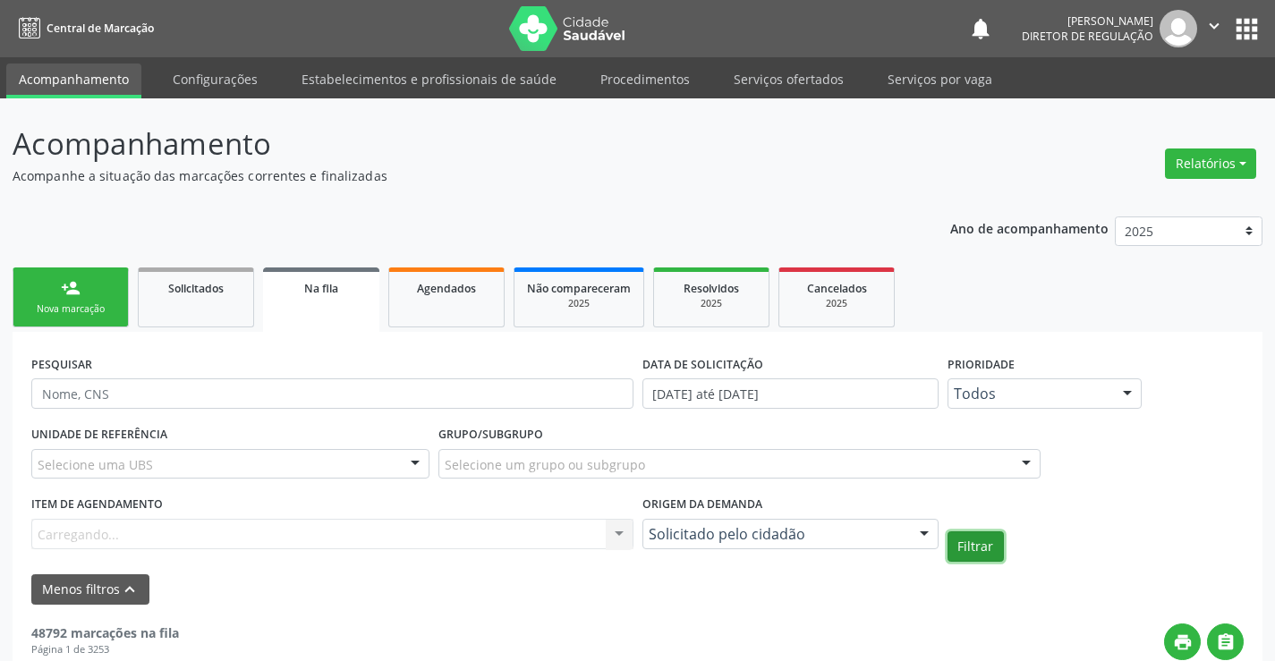
click at [976, 539] on button "Filtrar" at bounding box center [976, 547] width 56 height 30
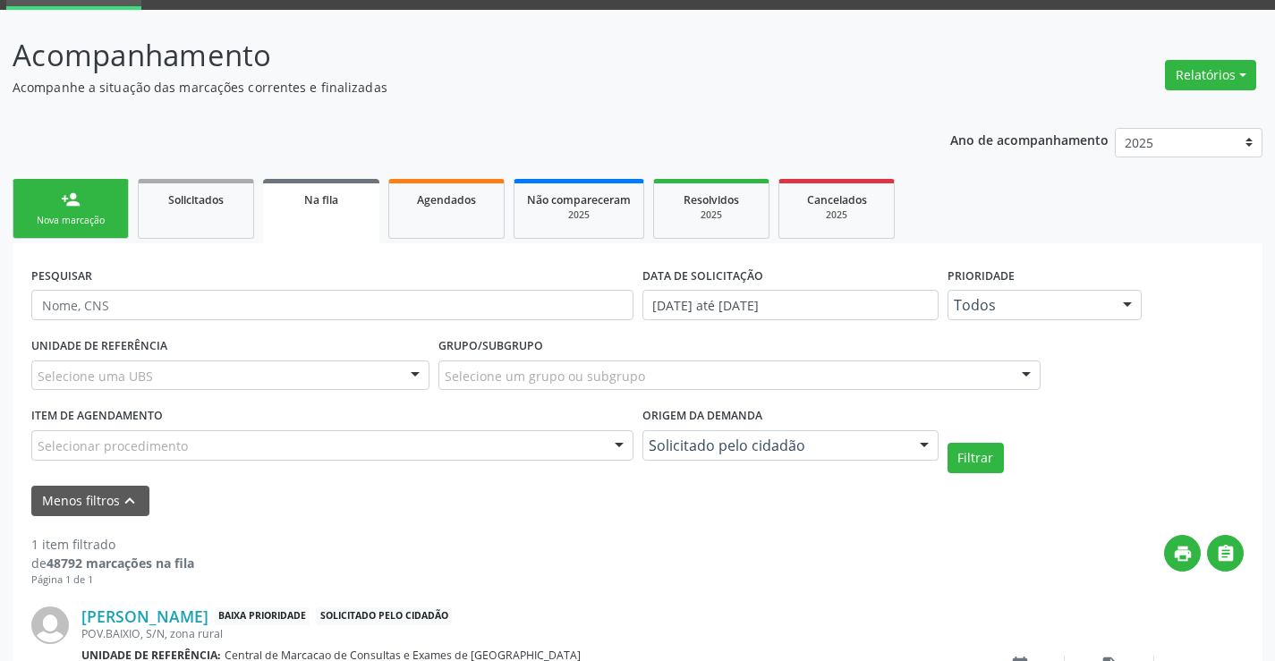
scroll to position [221, 0]
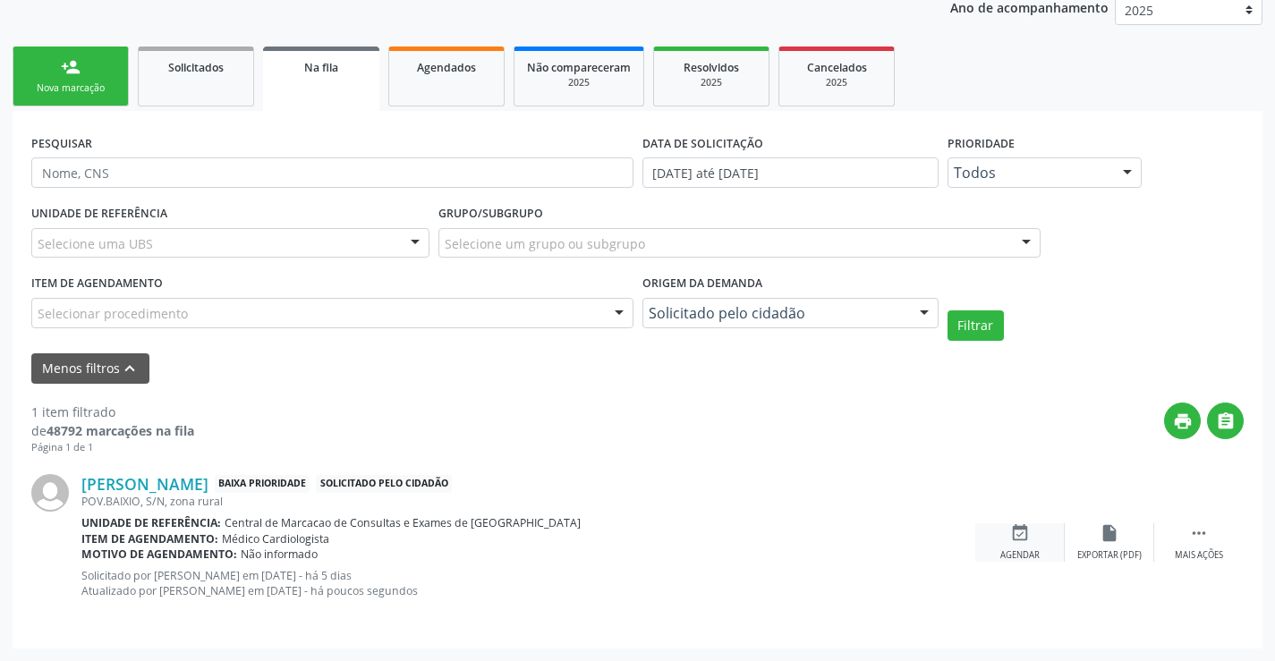
click at [1027, 550] on div "Agendar" at bounding box center [1020, 556] width 39 height 13
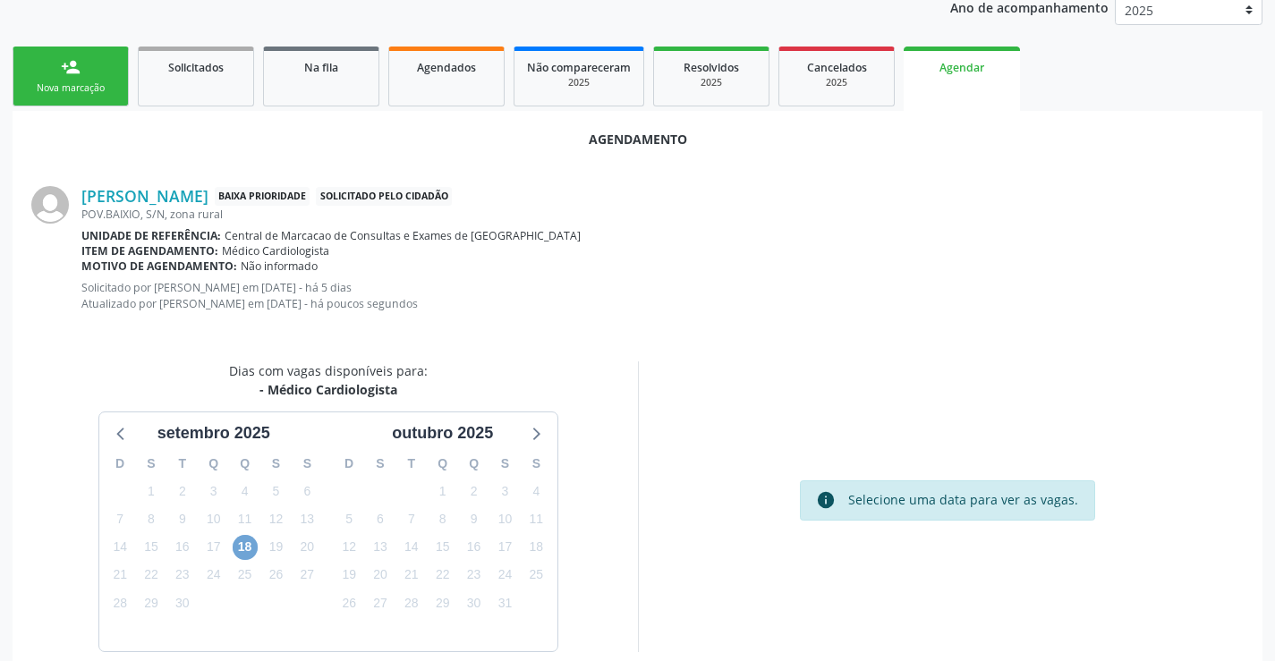
click at [249, 543] on span "18" at bounding box center [245, 547] width 25 height 25
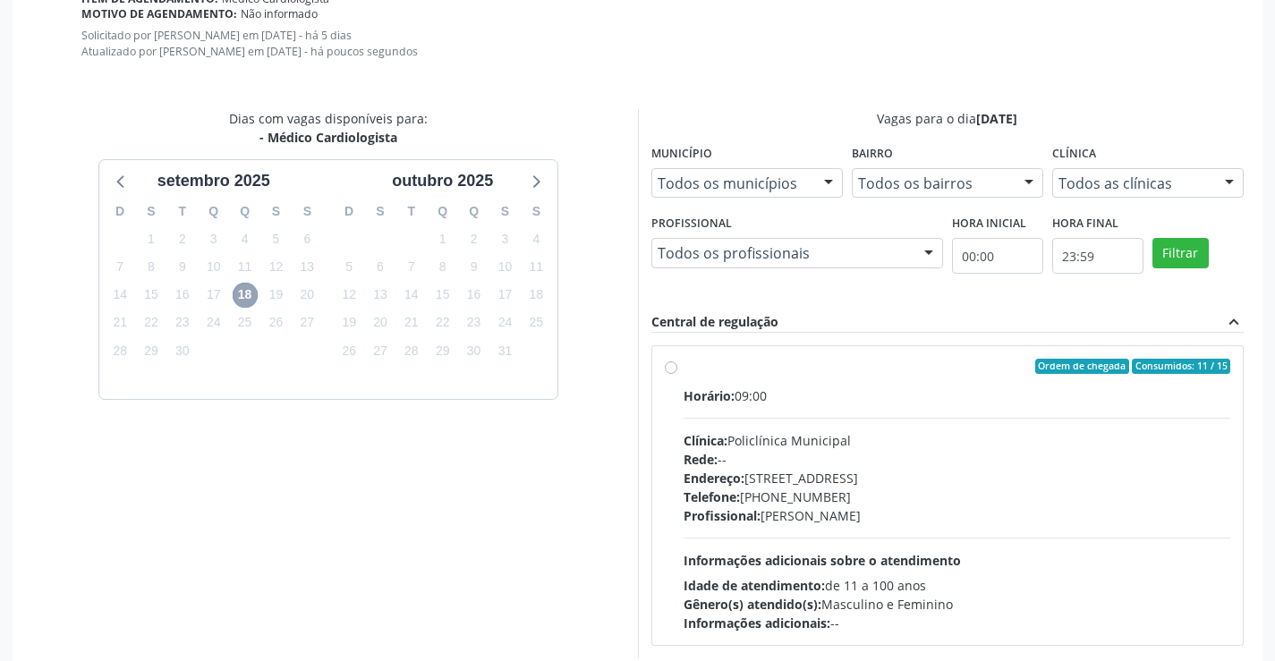
scroll to position [545, 0]
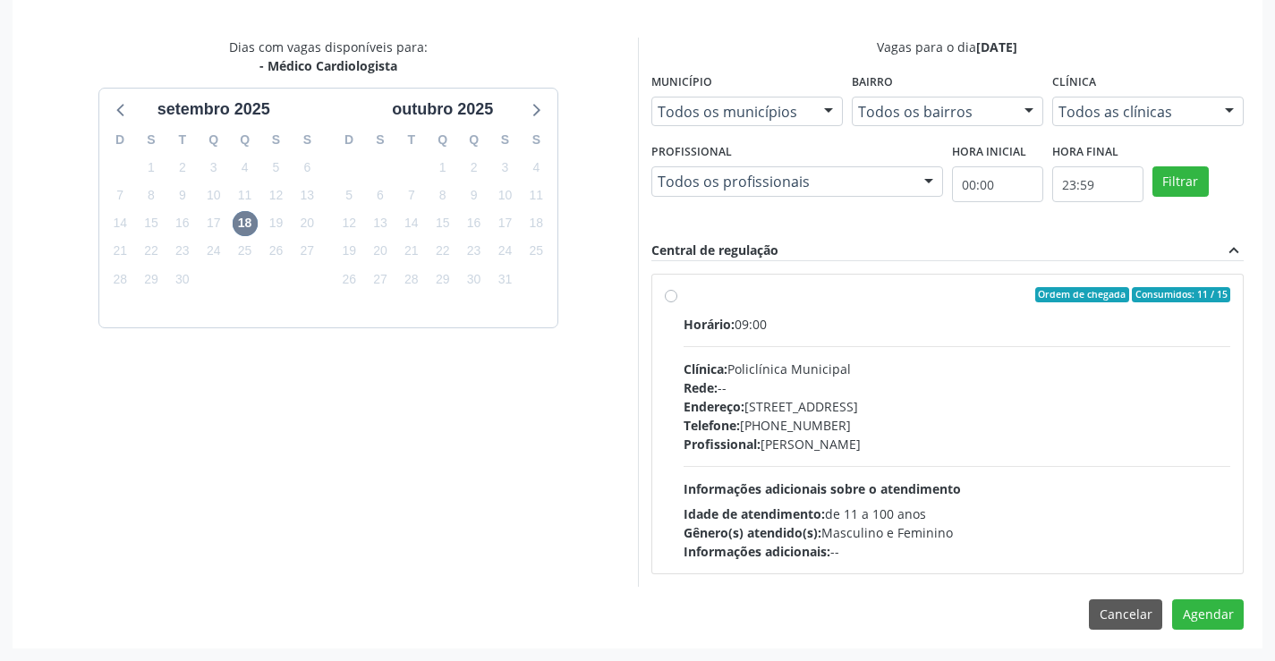
click at [891, 330] on div "Horário: 09:00" at bounding box center [958, 324] width 548 height 19
click at [678, 303] on input "Ordem de chegada Consumidos: 11 / 15 Horário: 09:00 Clínica: Policlínica Munici…" at bounding box center [671, 295] width 13 height 16
radio input "true"
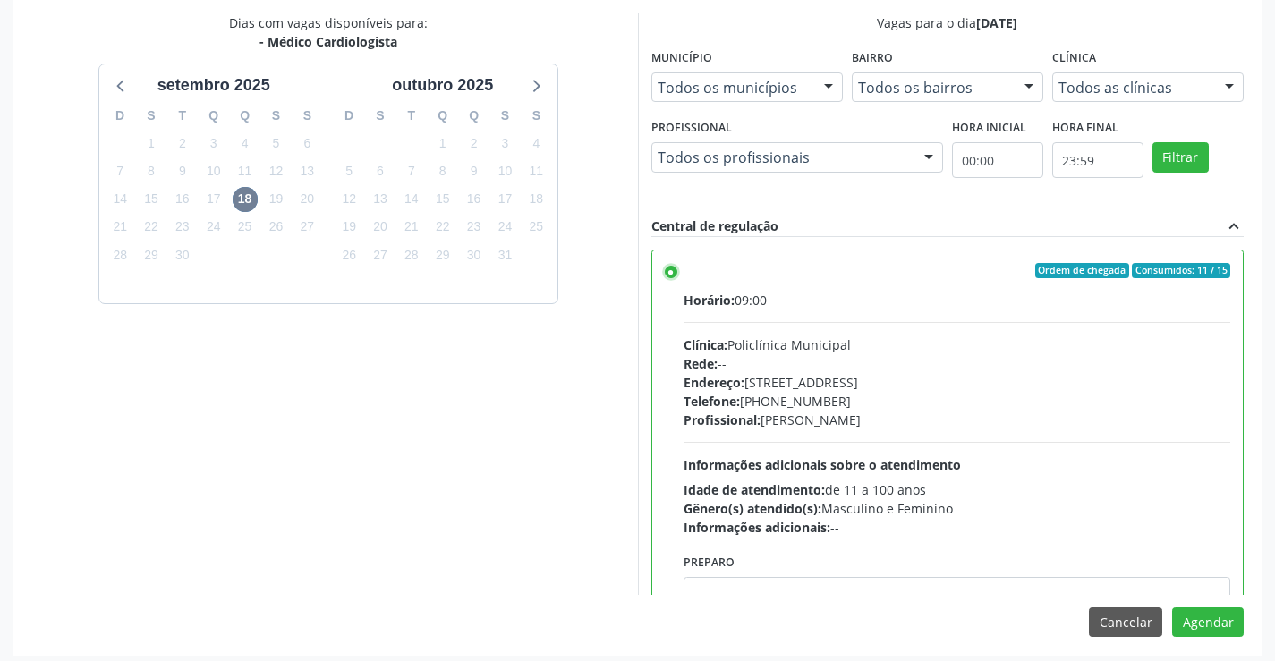
scroll to position [576, 0]
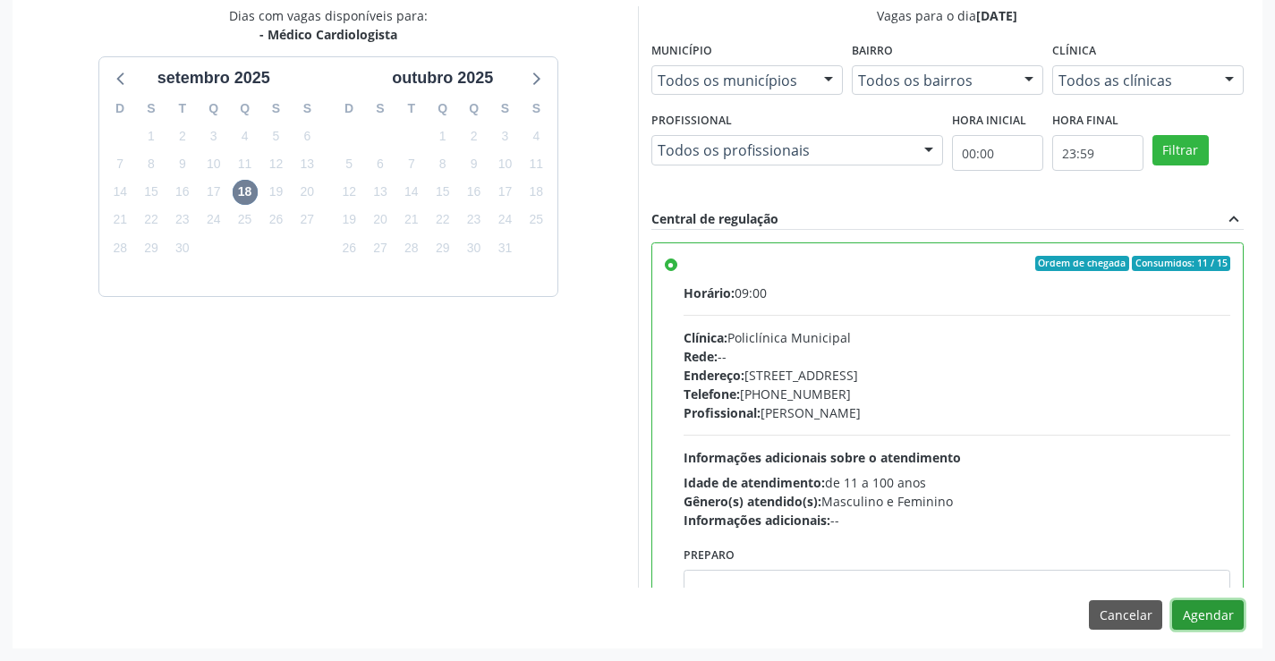
click at [1204, 620] on button "Agendar" at bounding box center [1208, 616] width 72 height 30
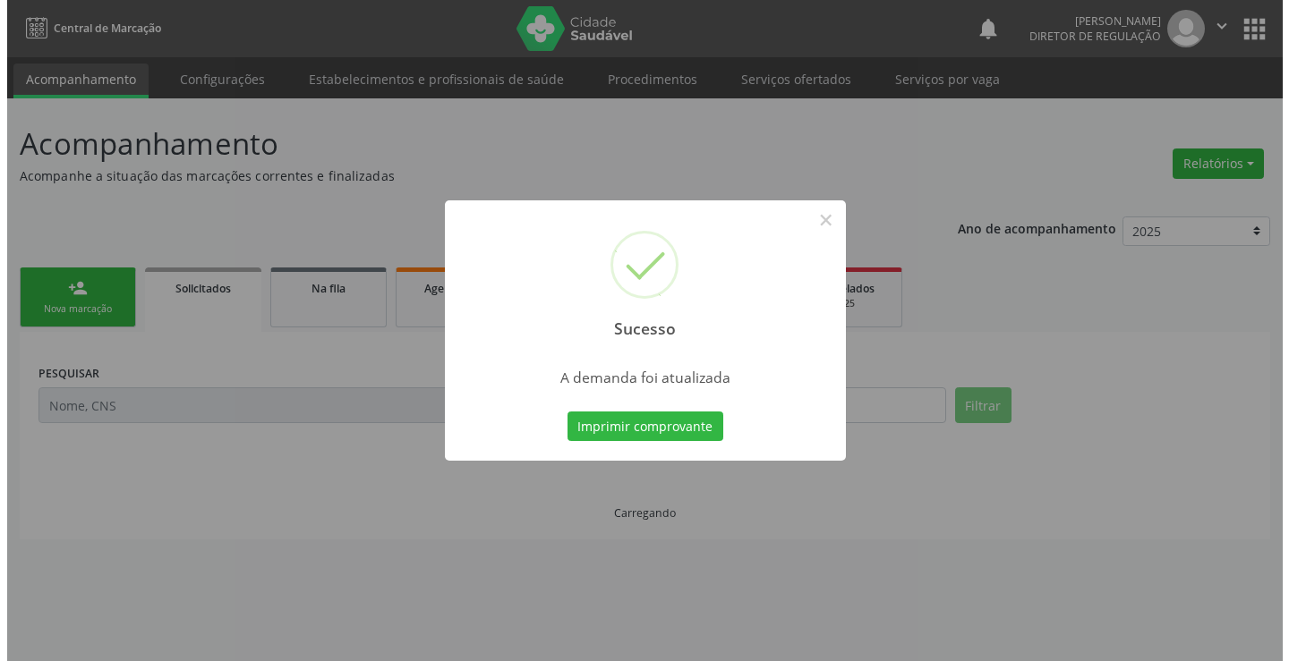
scroll to position [0, 0]
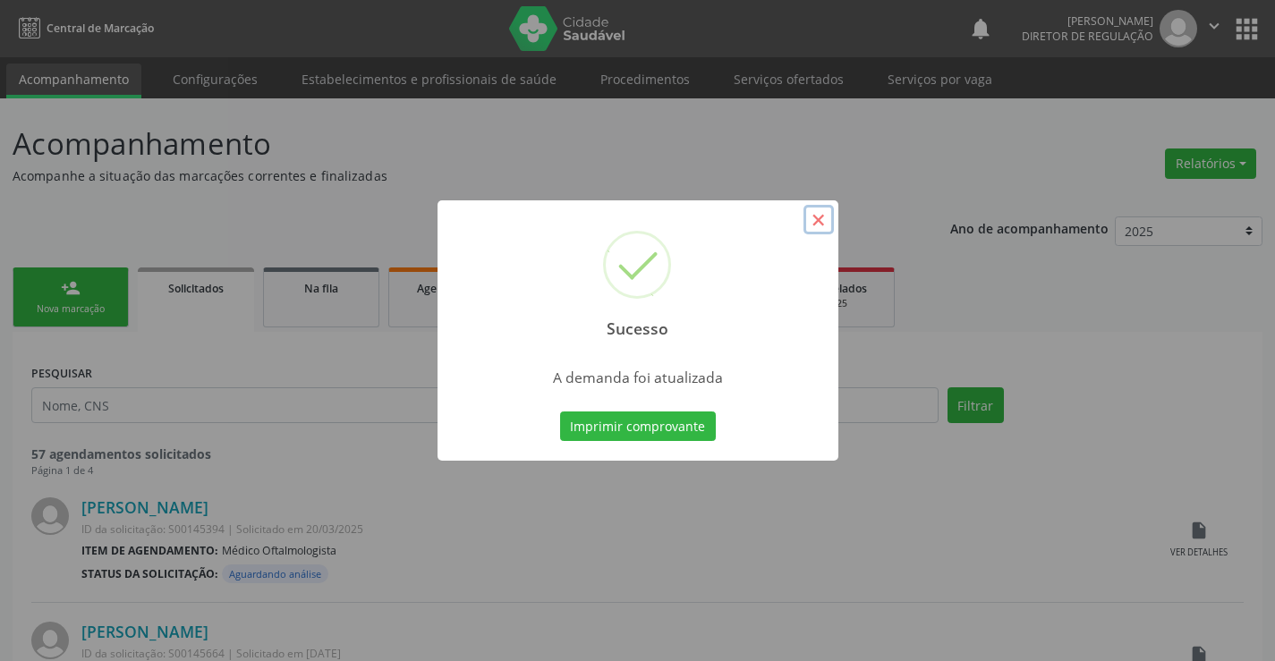
click at [822, 228] on button "×" at bounding box center [819, 220] width 30 height 30
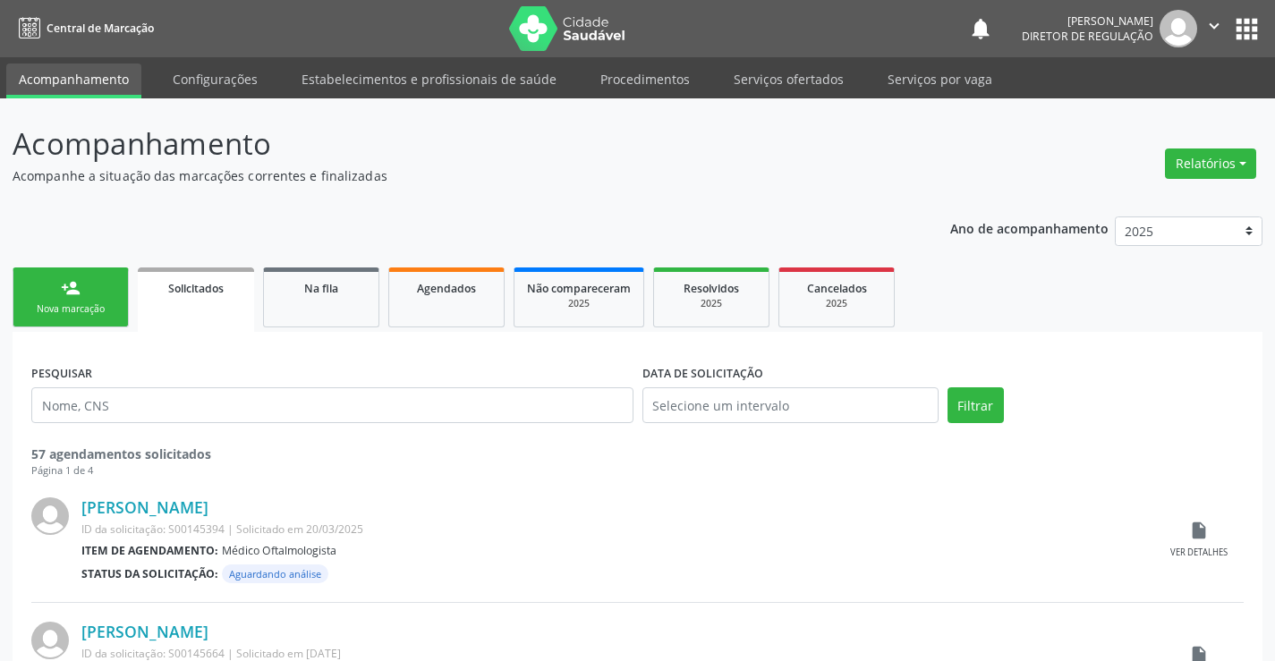
click at [797, 586] on div "Iraneide da Silva Rodrigues ID da solicitação: S00145394 | Solicitado em 20/03/…" at bounding box center [637, 541] width 1213 height 124
click at [789, 81] on link "Serviços ofertados" at bounding box center [788, 79] width 135 height 31
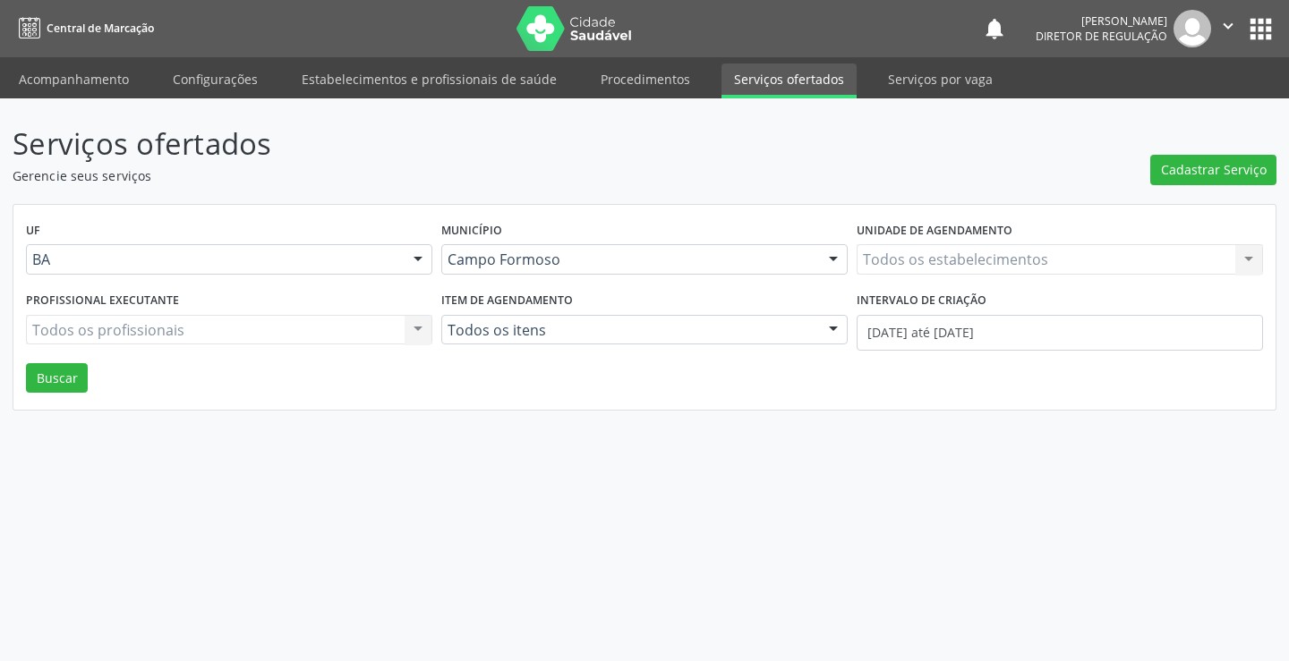
click at [922, 251] on div "Todos os estabelecimentos Todos os estabelecimentos Nenhum resultado encontrado…" at bounding box center [1060, 259] width 406 height 30
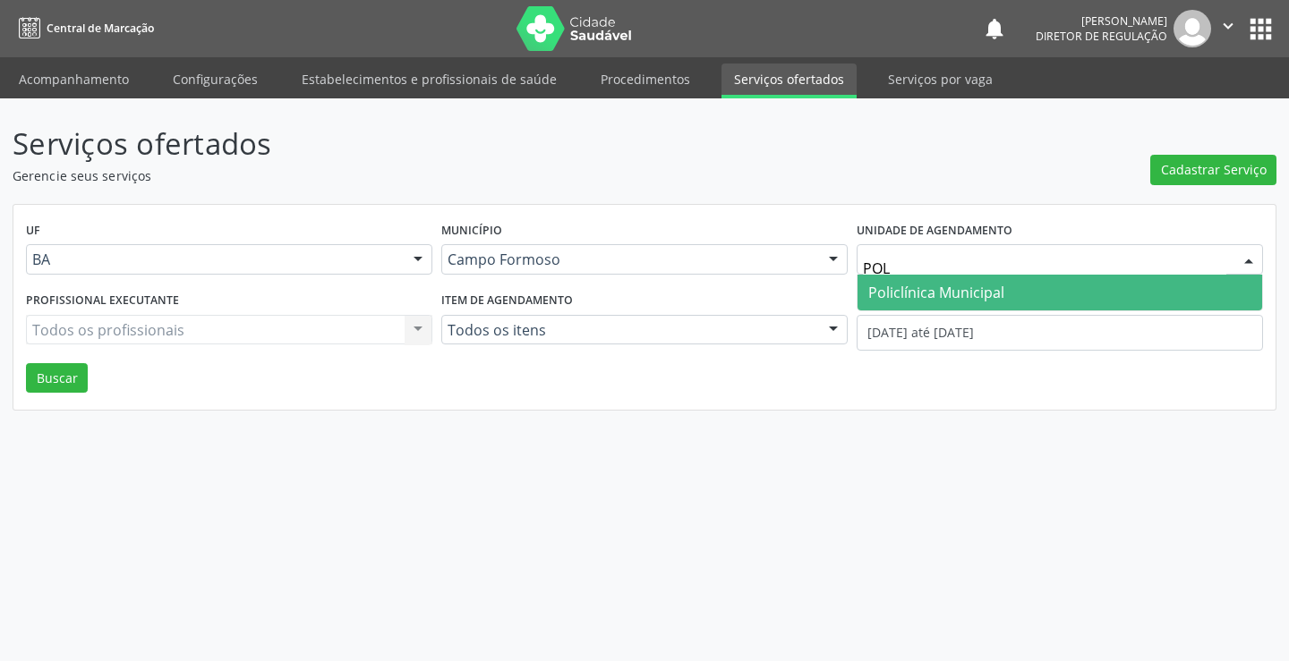
type input "POLI"
click at [922, 306] on span "Policlínica Municipal" at bounding box center [1059, 293] width 405 height 36
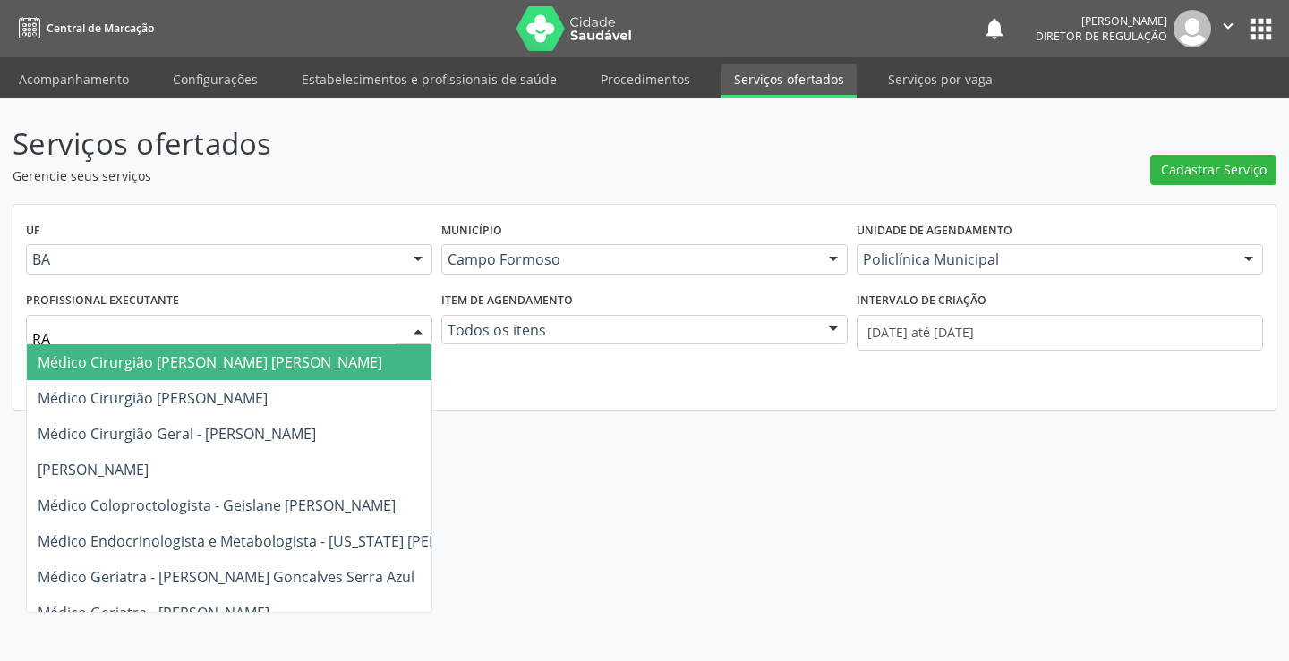
type input "RAM"
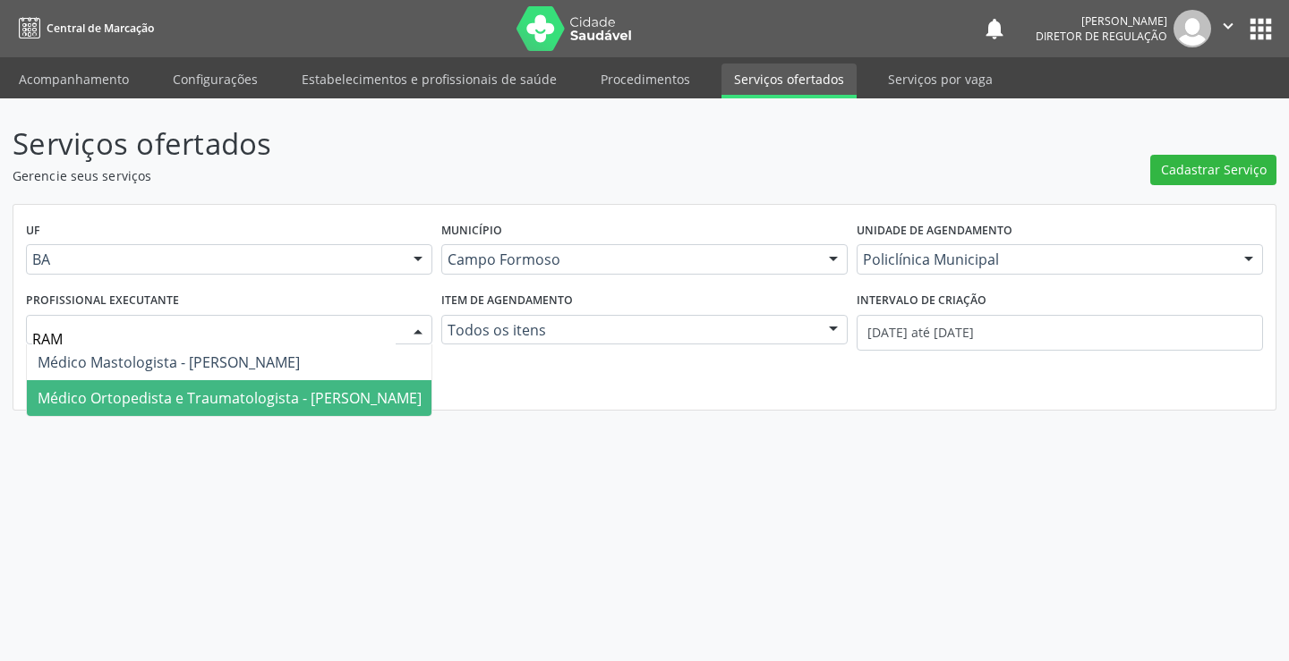
click at [314, 385] on span "Médico Ortopedista e Traumatologista - Ramon Oliveira Soares" at bounding box center [229, 398] width 405 height 36
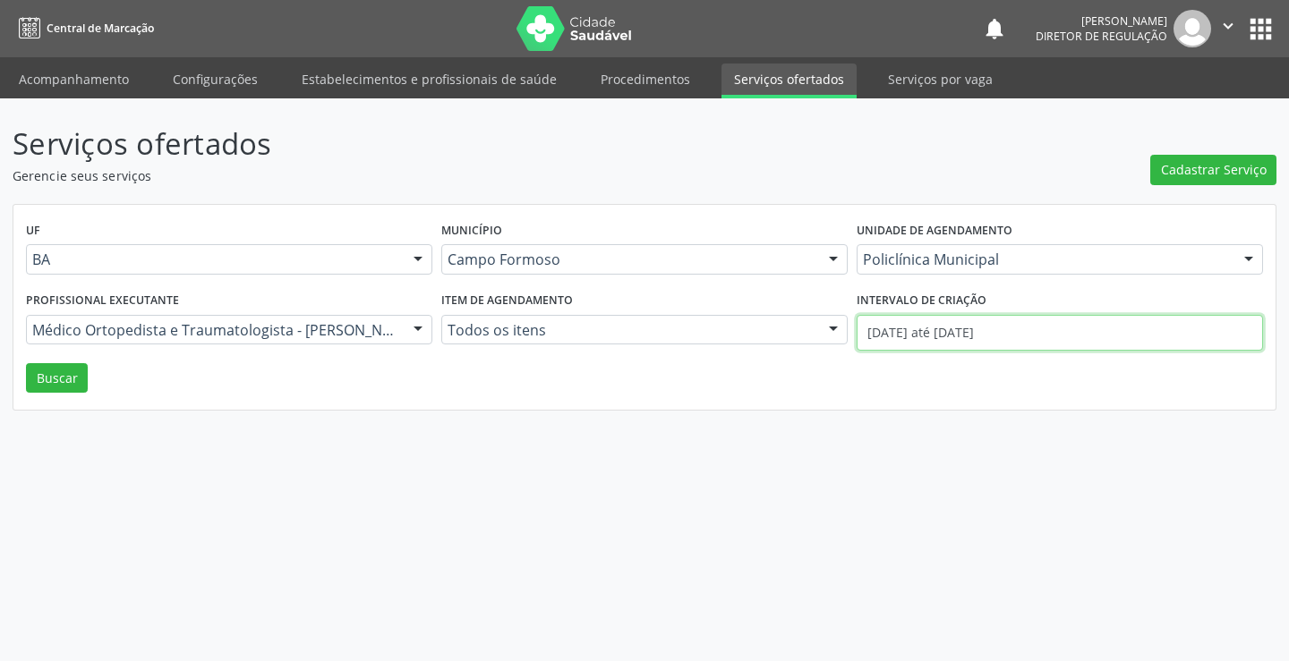
click at [909, 344] on input "01/09/2025 até 15/09/2025" at bounding box center [1060, 333] width 406 height 36
click at [42, 385] on button "Buscar" at bounding box center [57, 378] width 62 height 30
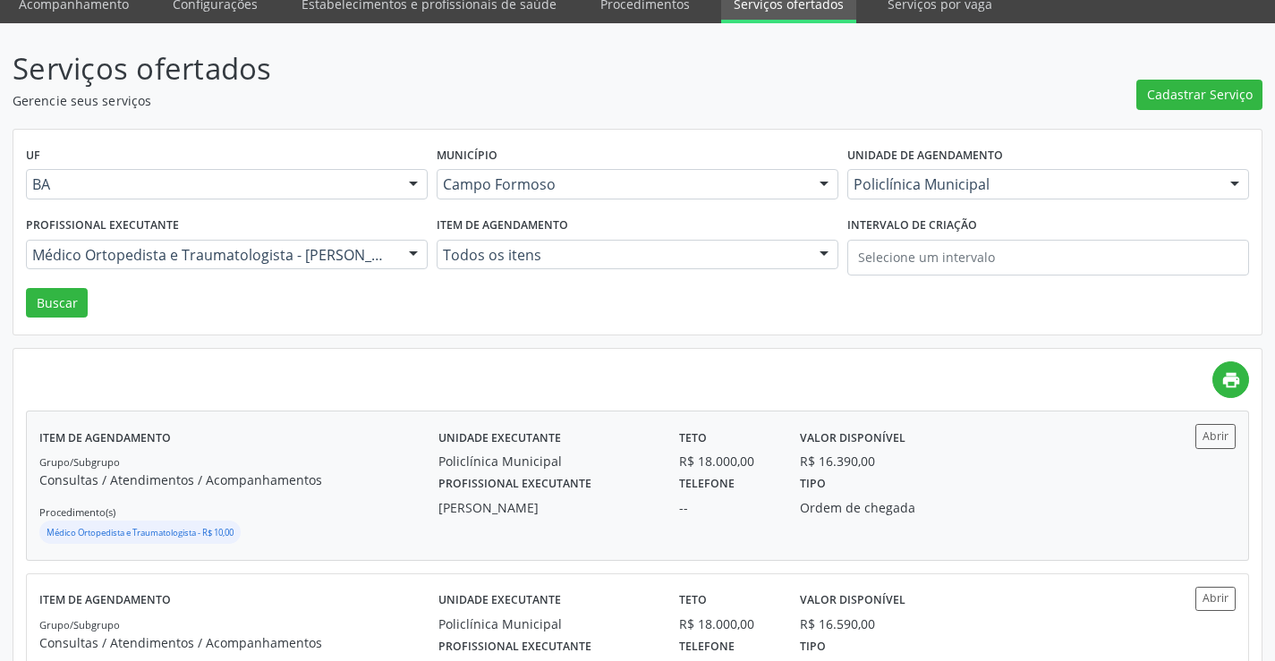
scroll to position [179, 0]
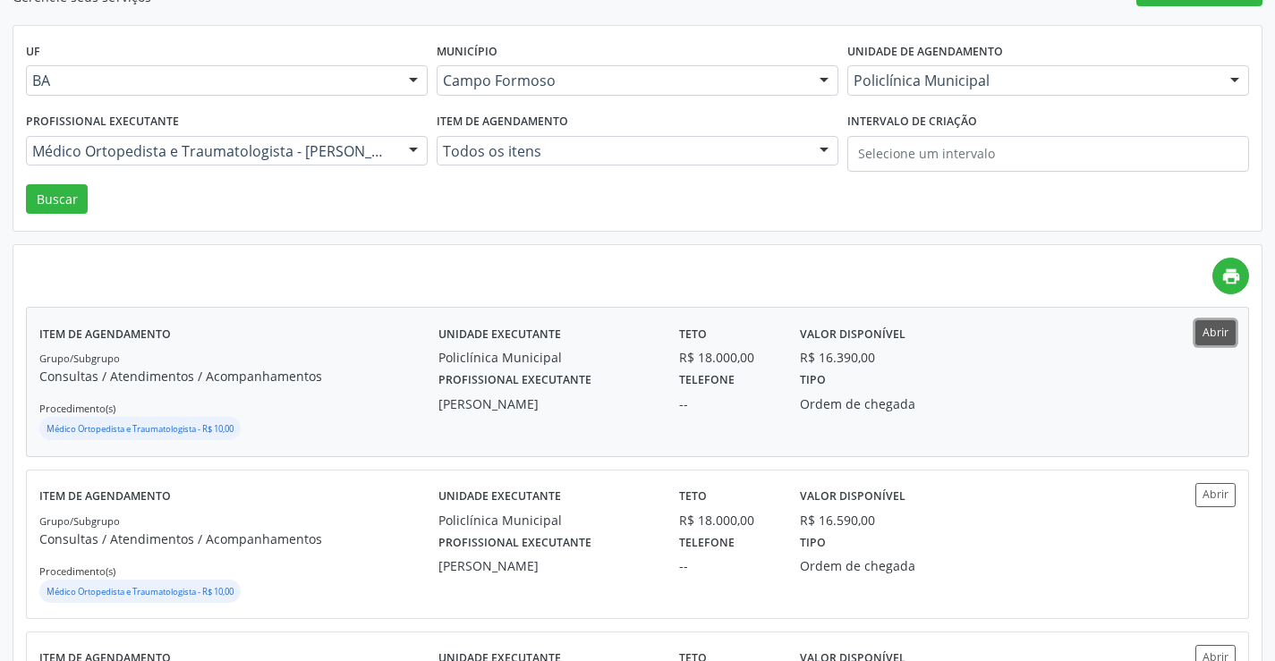
click at [1227, 338] on button "Abrir" at bounding box center [1216, 332] width 40 height 24
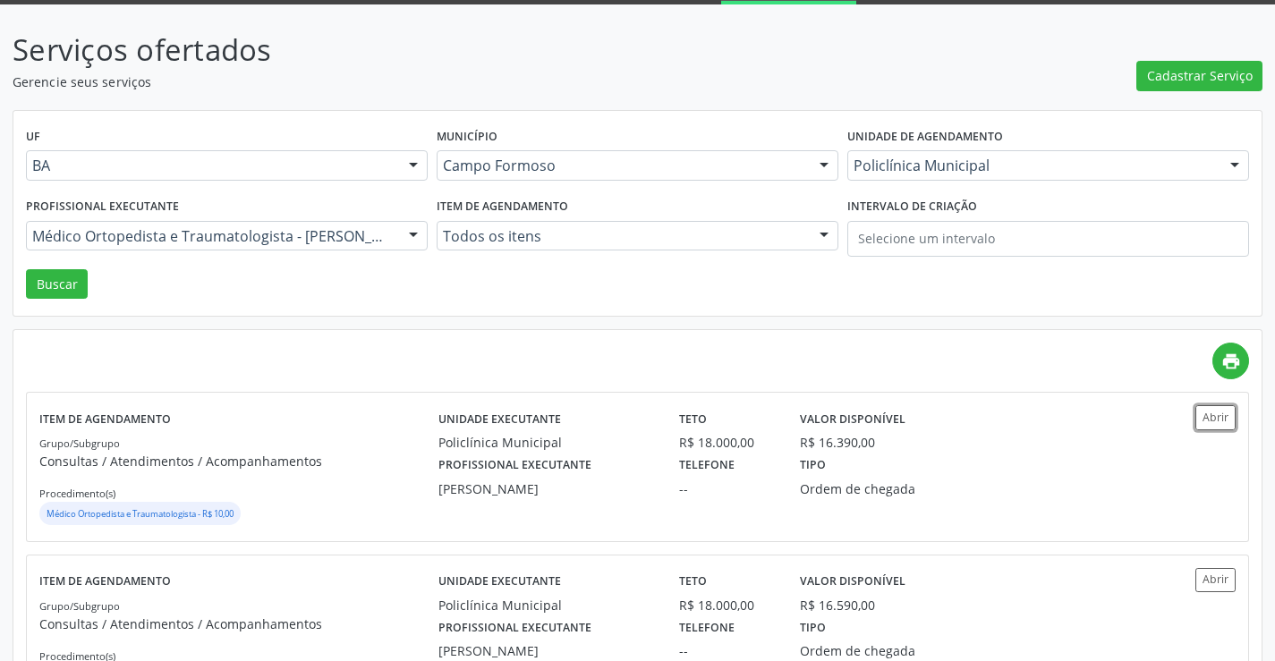
scroll to position [0, 0]
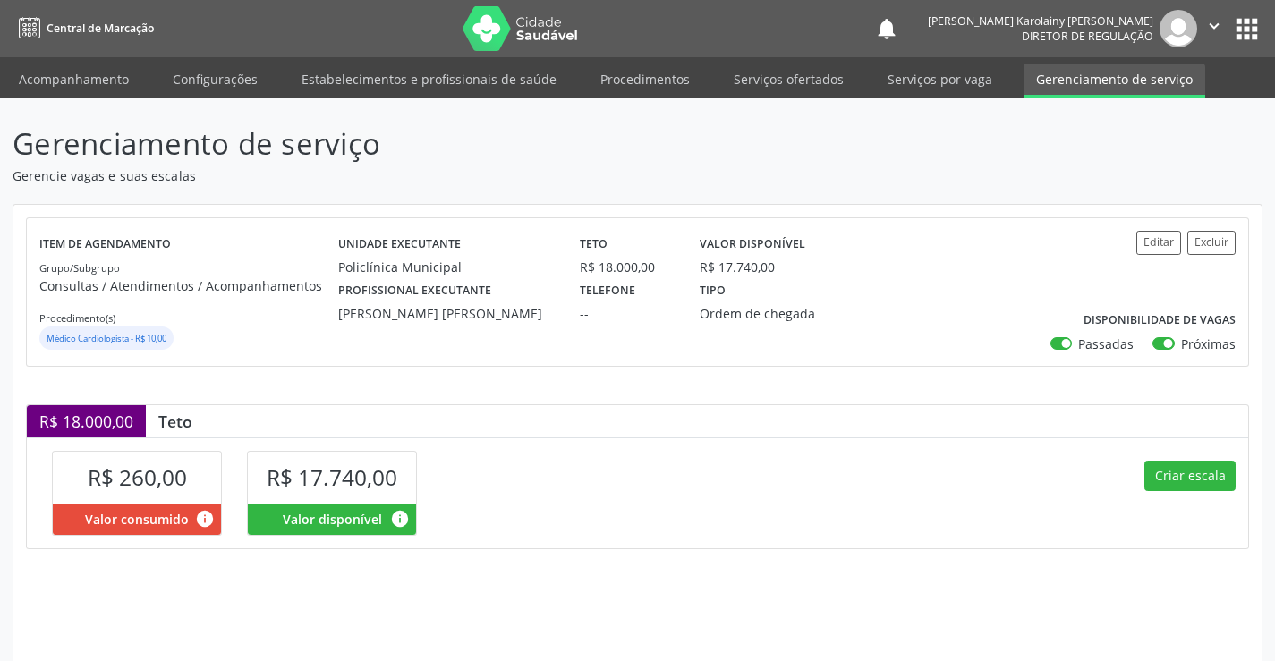
scroll to position [255, 0]
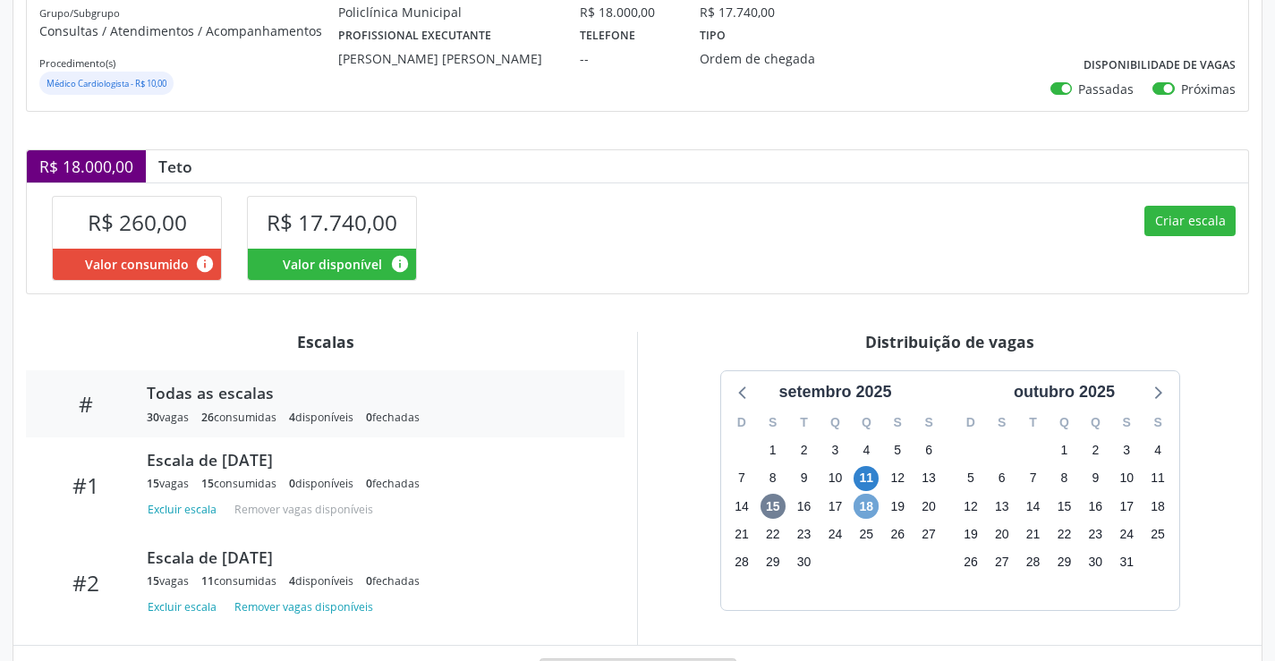
click at [870, 513] on span "18" at bounding box center [866, 506] width 25 height 25
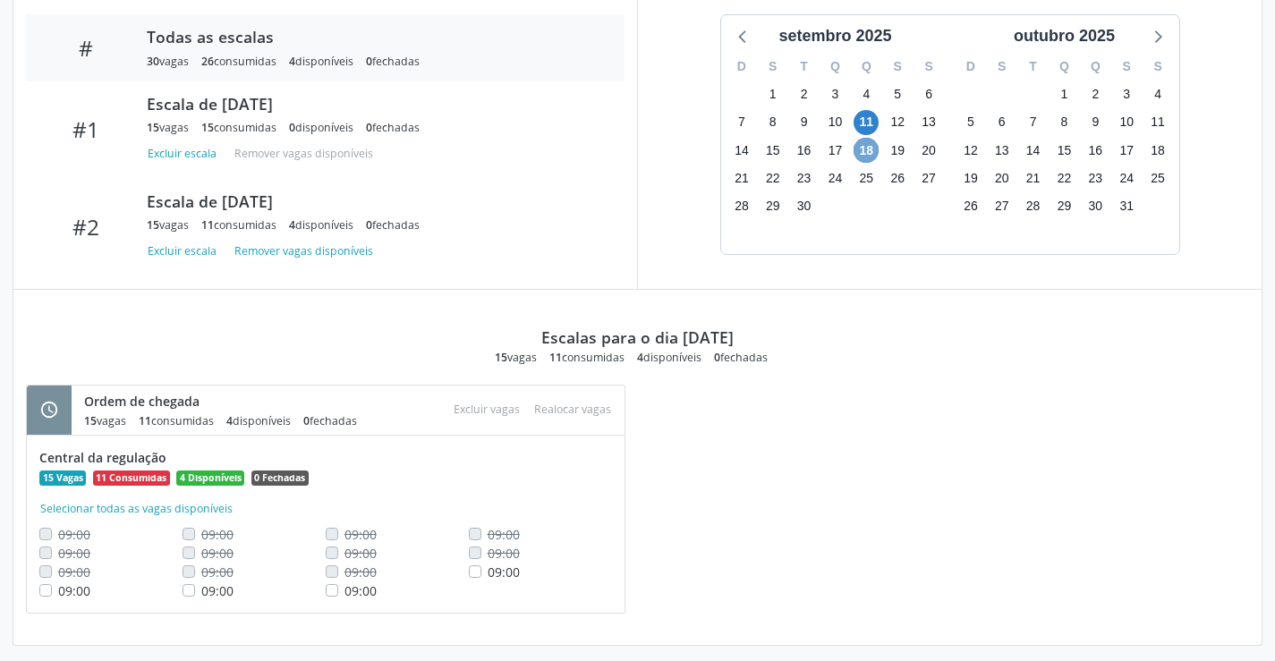
scroll to position [621, 0]
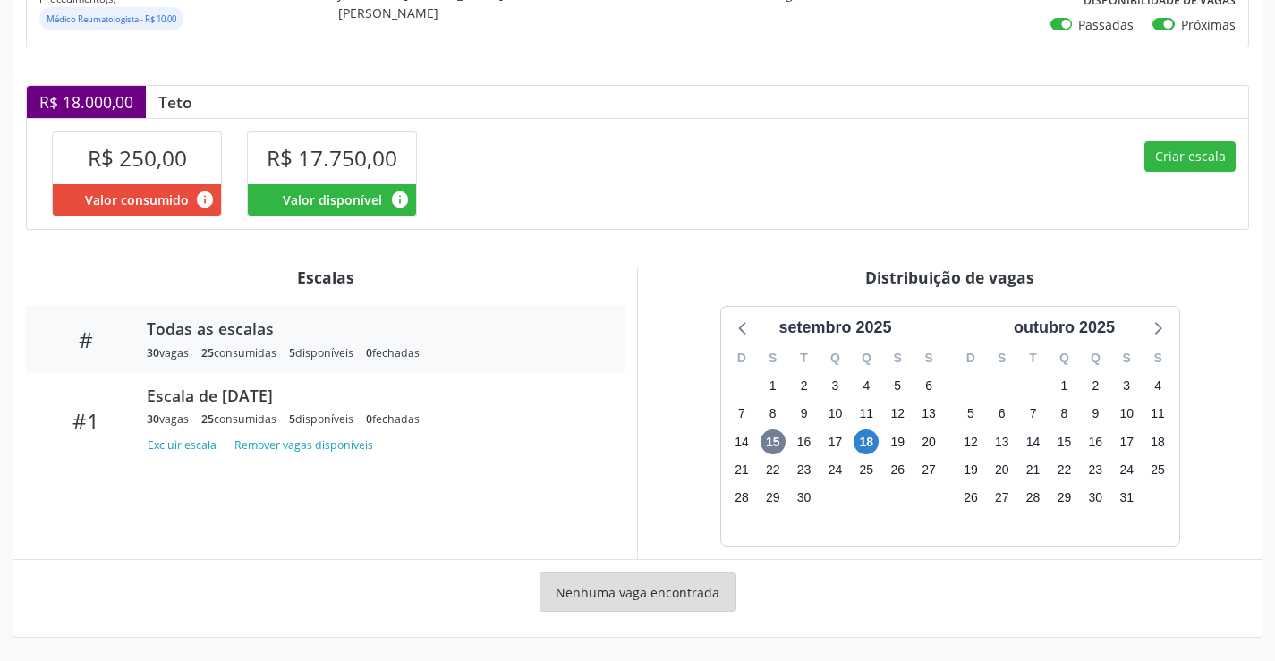
scroll to position [321, 0]
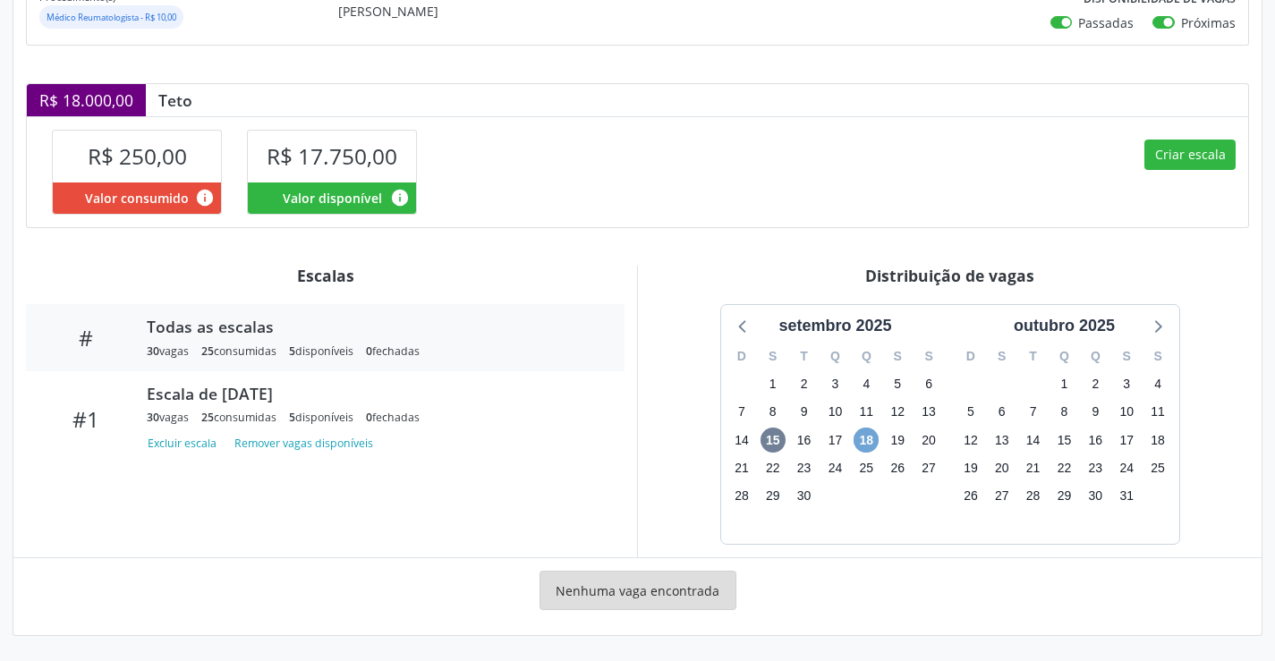
click at [866, 445] on span "18" at bounding box center [866, 440] width 25 height 25
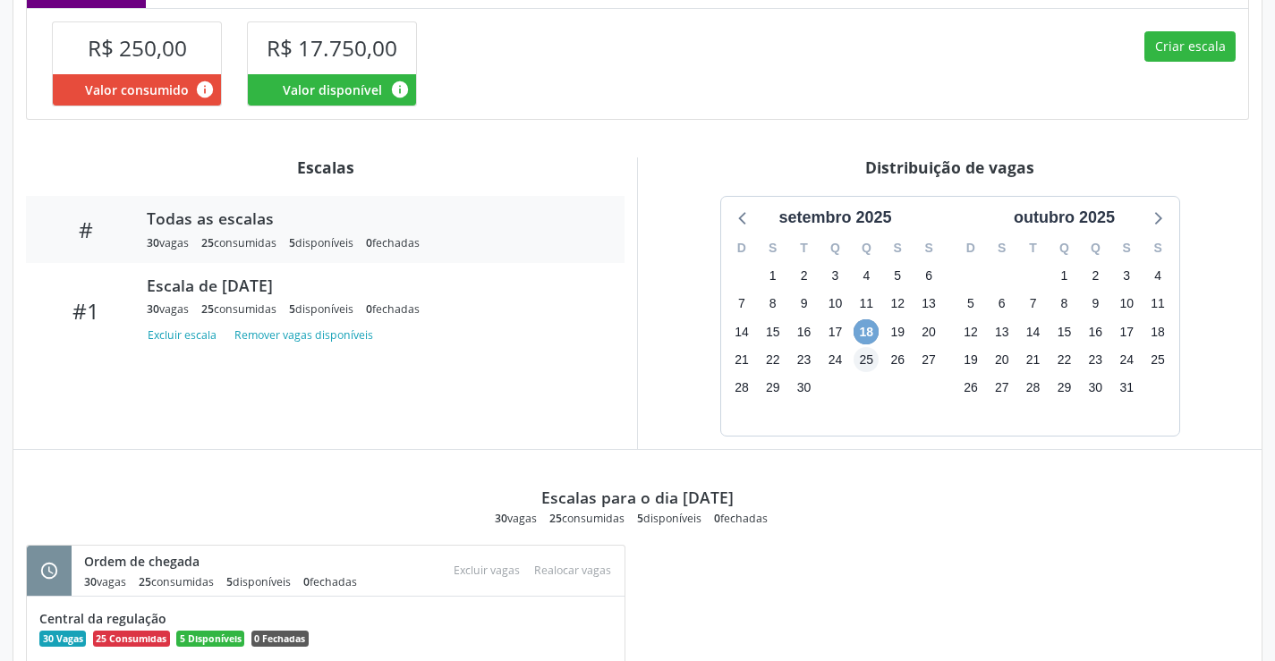
scroll to position [590, 0]
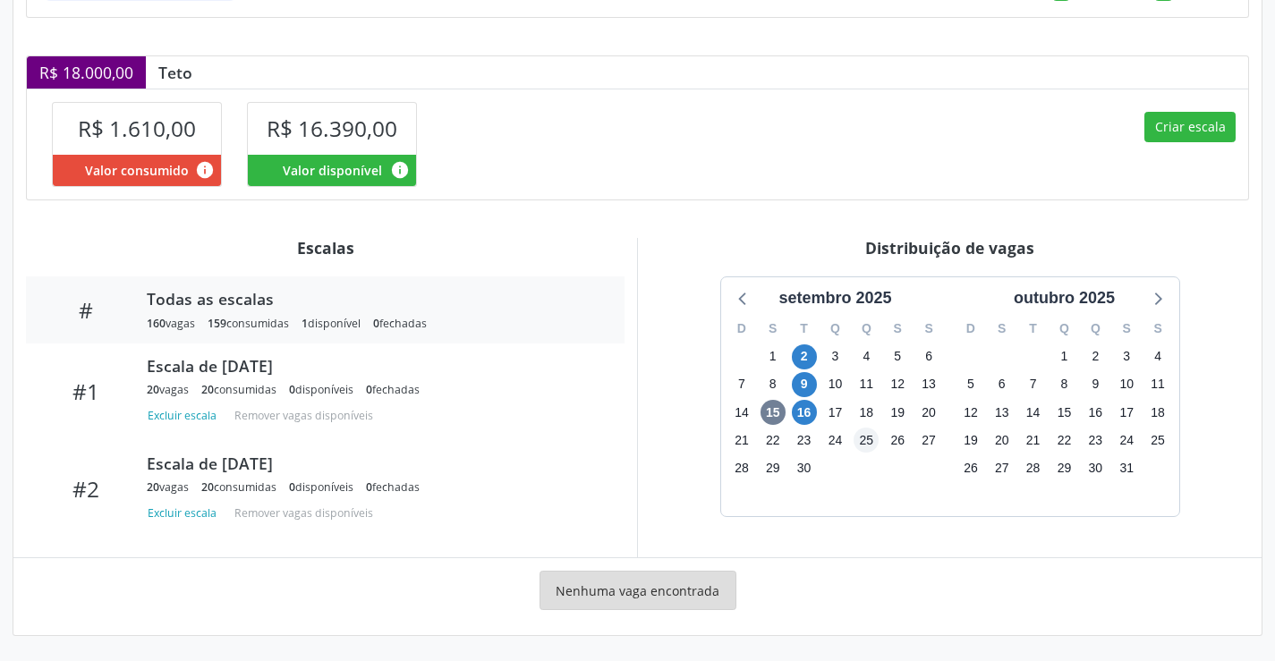
scroll to position [349, 0]
click at [807, 418] on span "16" at bounding box center [804, 412] width 25 height 25
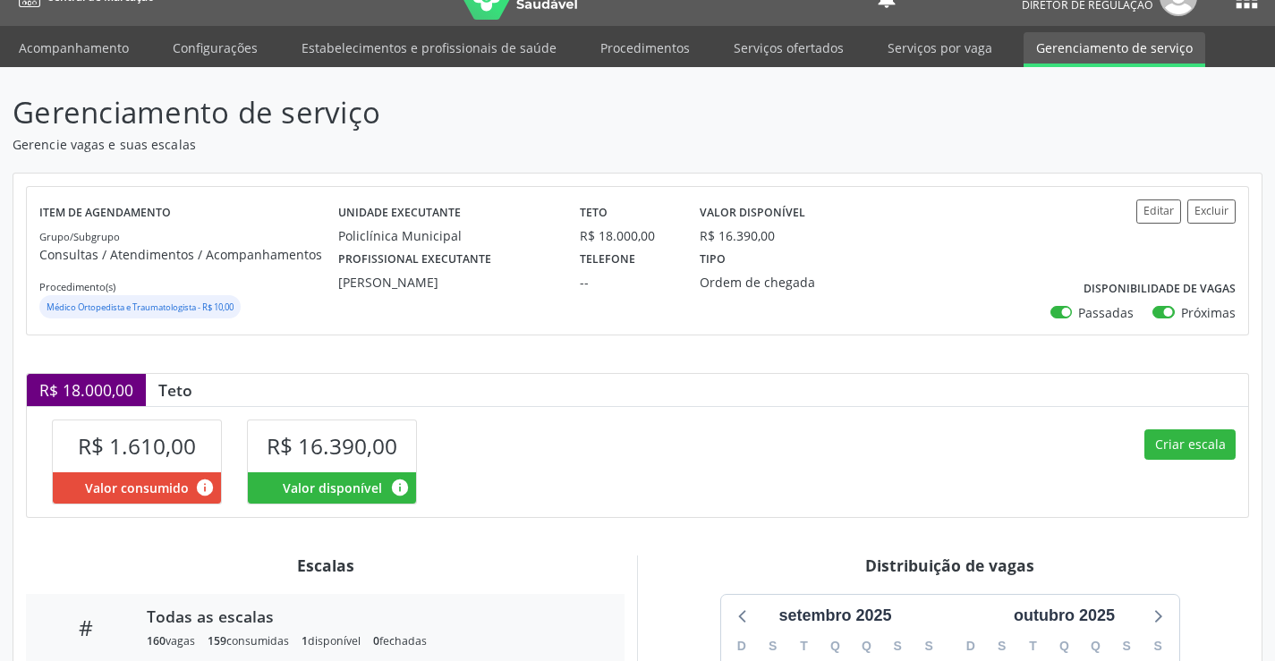
scroll to position [18, 0]
